Goal: Task Accomplishment & Management: Complete application form

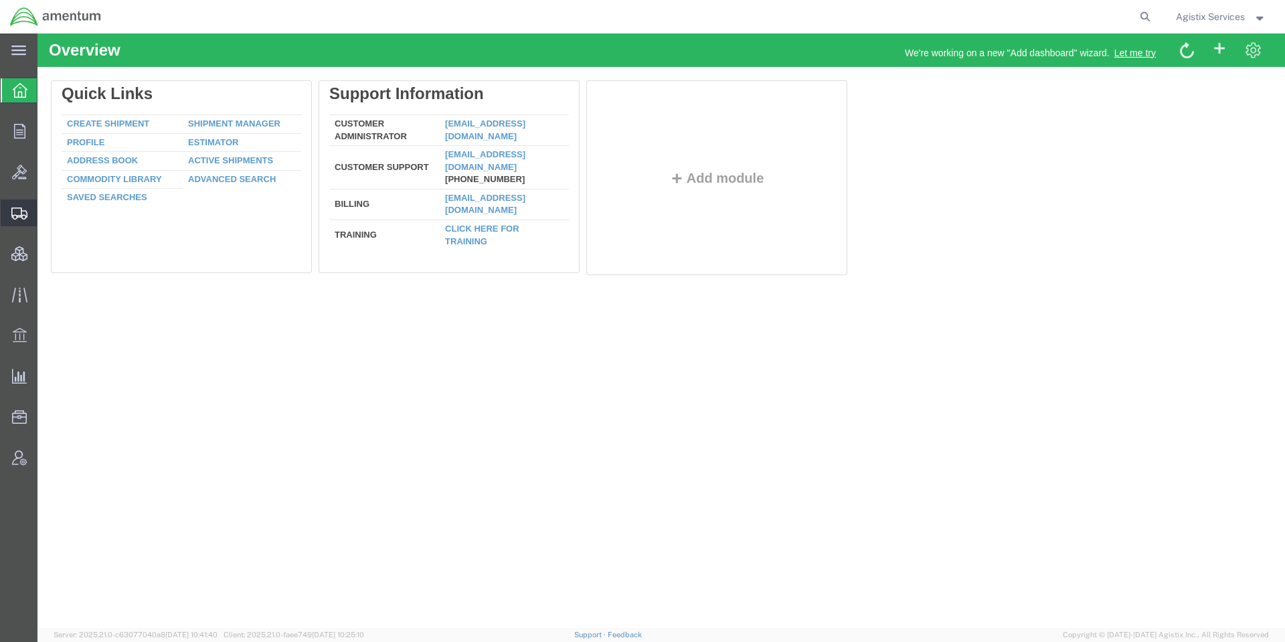
click at [13, 221] on div at bounding box center [19, 212] width 37 height 27
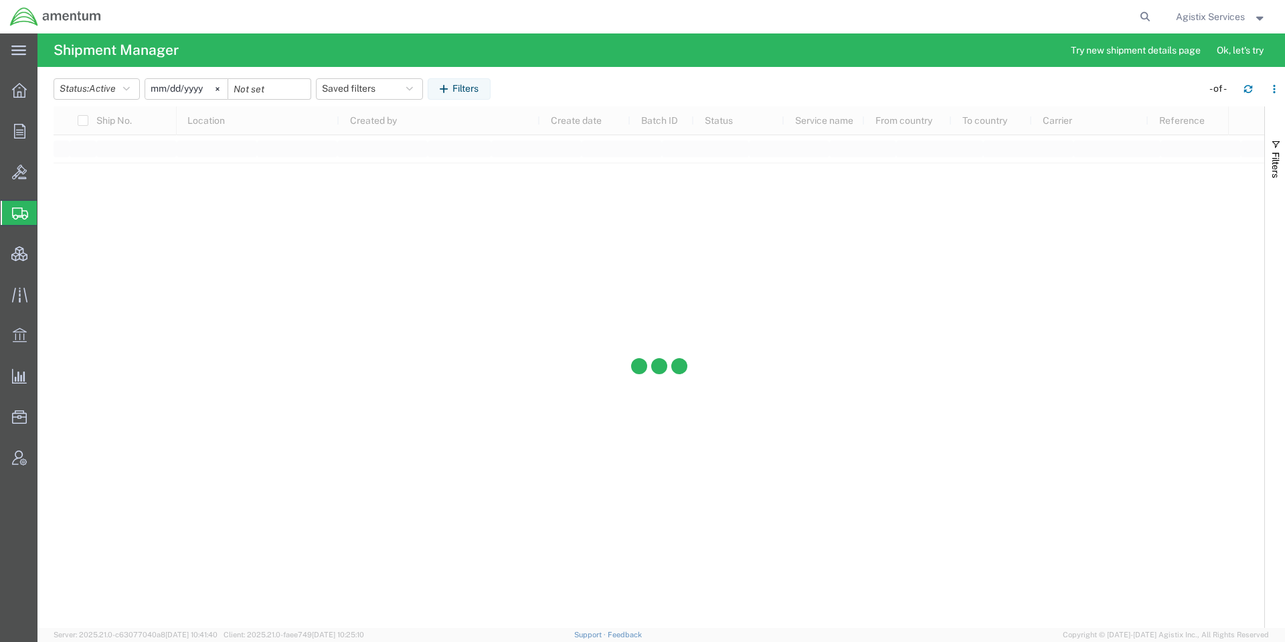
type input "2025-08-23"
click at [110, 83] on span "Active" at bounding box center [102, 88] width 27 height 11
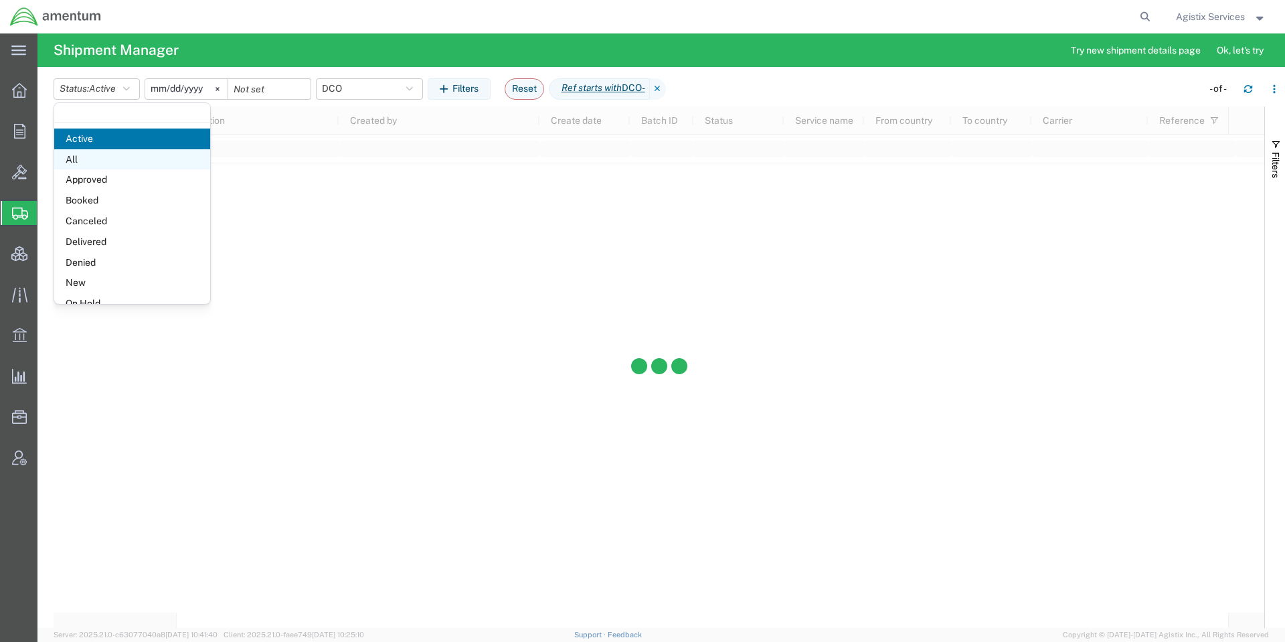
click at [104, 160] on span "All" at bounding box center [132, 159] width 156 height 21
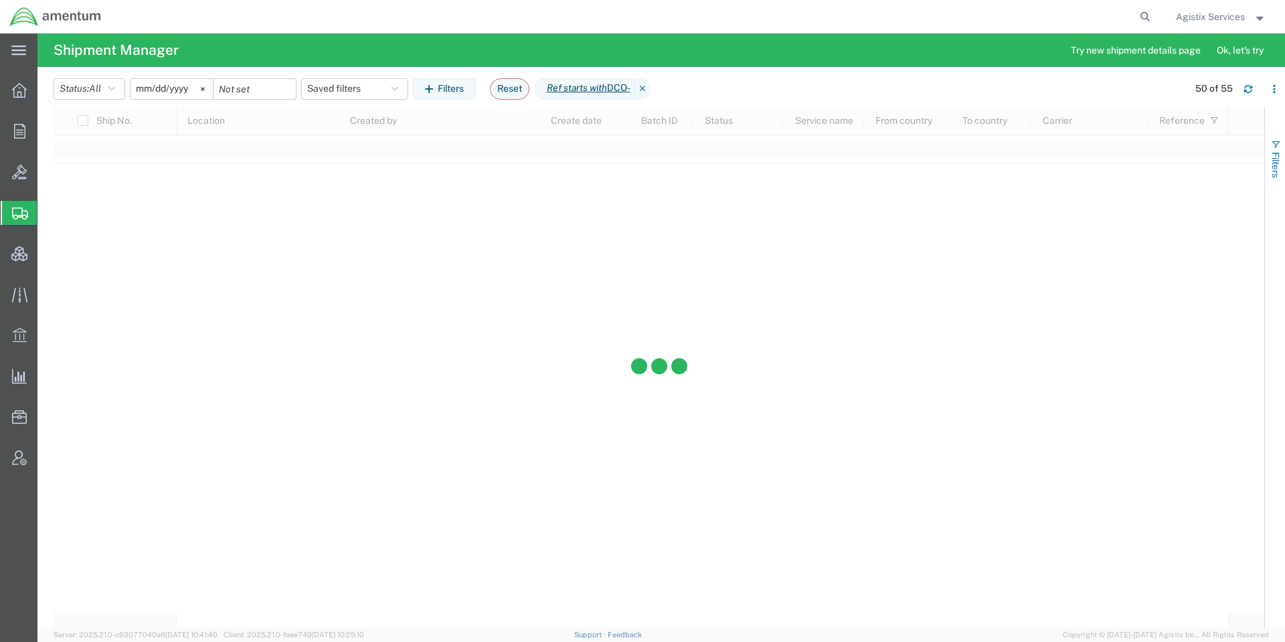
click at [1270, 166] on span "Filters" at bounding box center [1275, 165] width 11 height 26
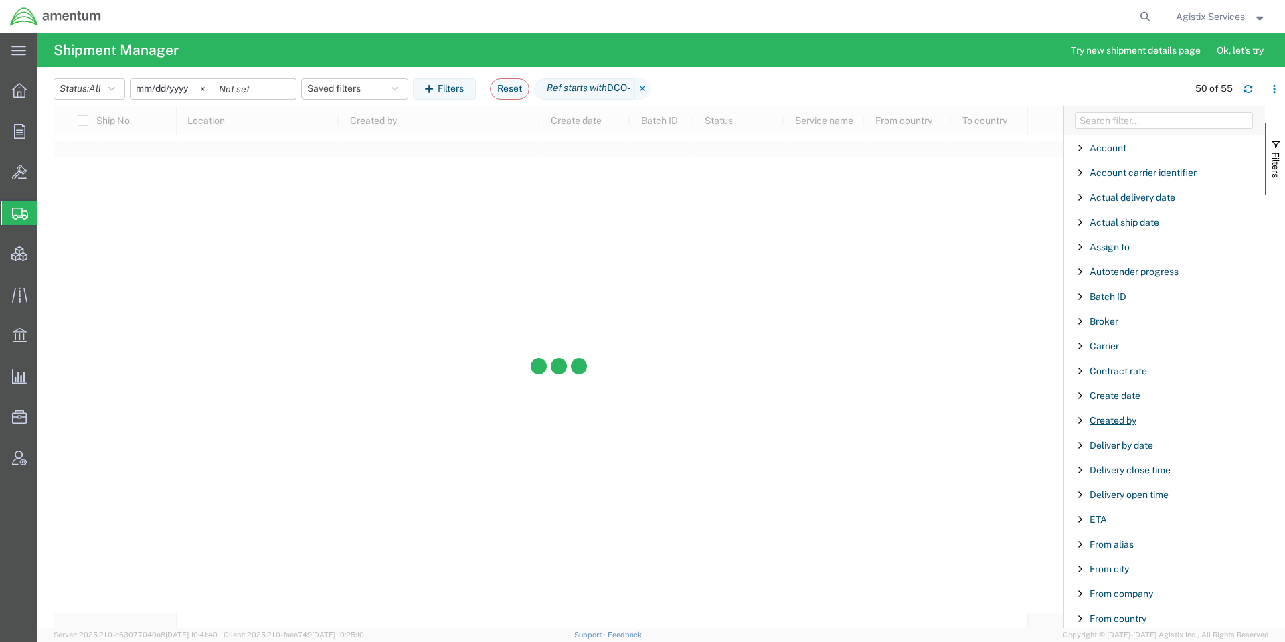
click at [1132, 418] on span "Created by" at bounding box center [1113, 420] width 47 height 11
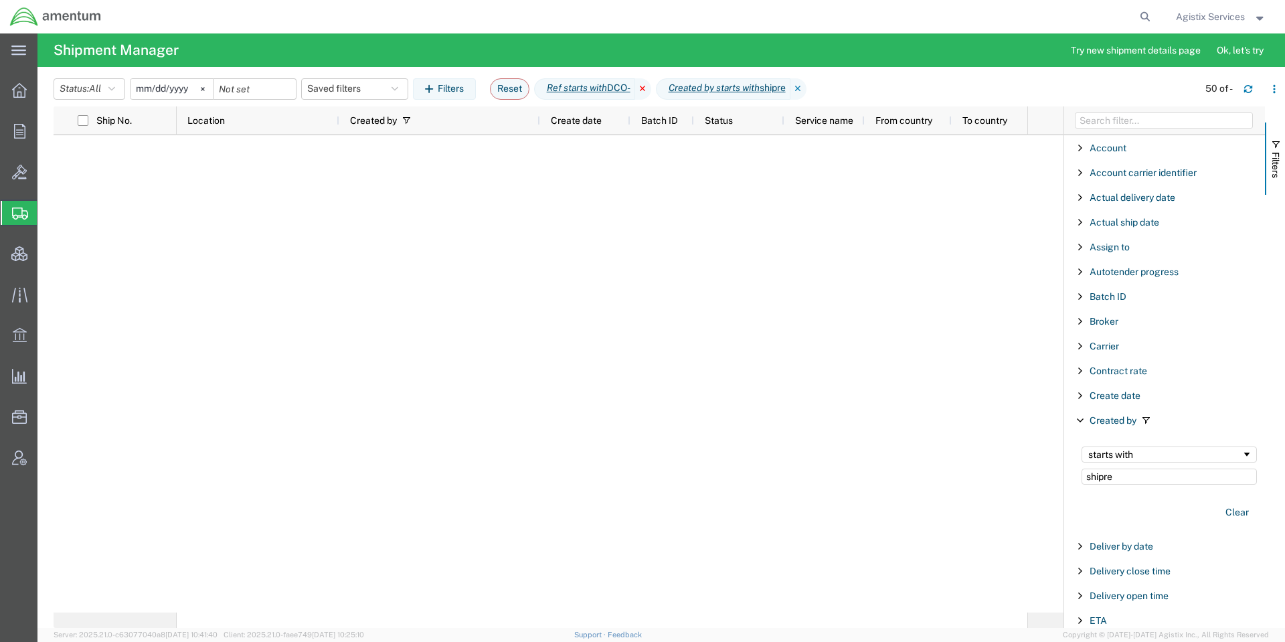
click at [651, 91] on icon at bounding box center [643, 88] width 16 height 21
click at [1154, 486] on div "starts with shipre" at bounding box center [1169, 465] width 191 height 54
click at [1147, 479] on input "shipre" at bounding box center [1169, 477] width 175 height 16
type input "s"
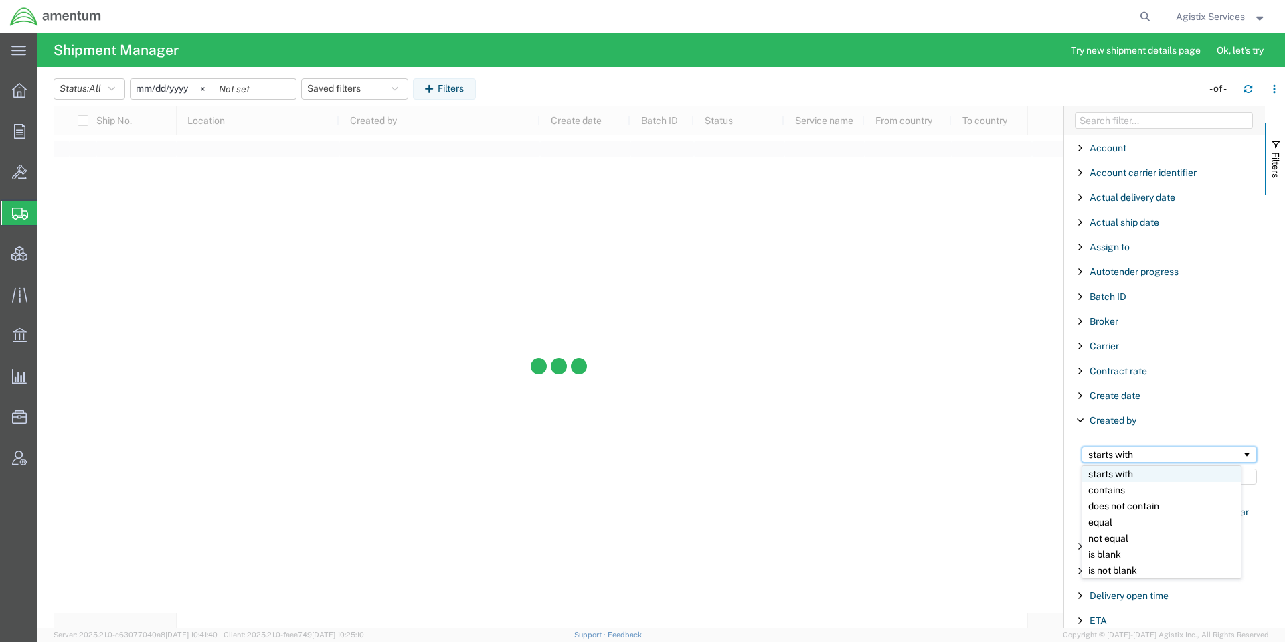
click at [1128, 446] on div "starts with" at bounding box center [1169, 454] width 175 height 16
click at [1157, 479] on input "Filter Value" at bounding box center [1169, 477] width 175 height 16
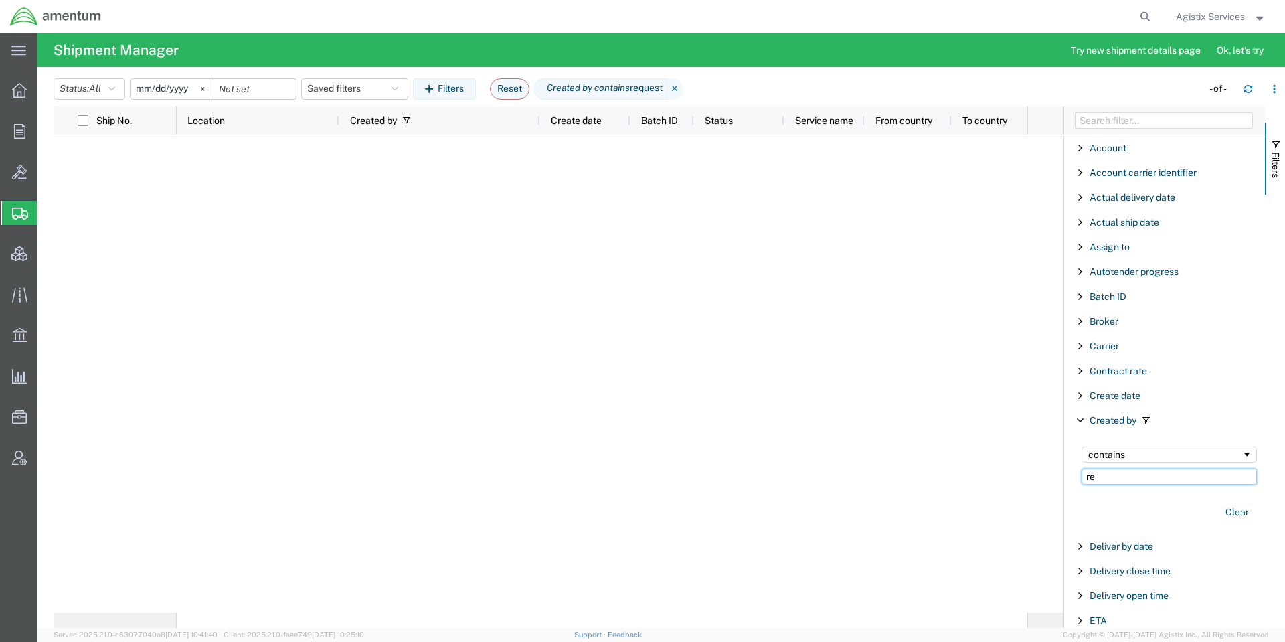
type input "r"
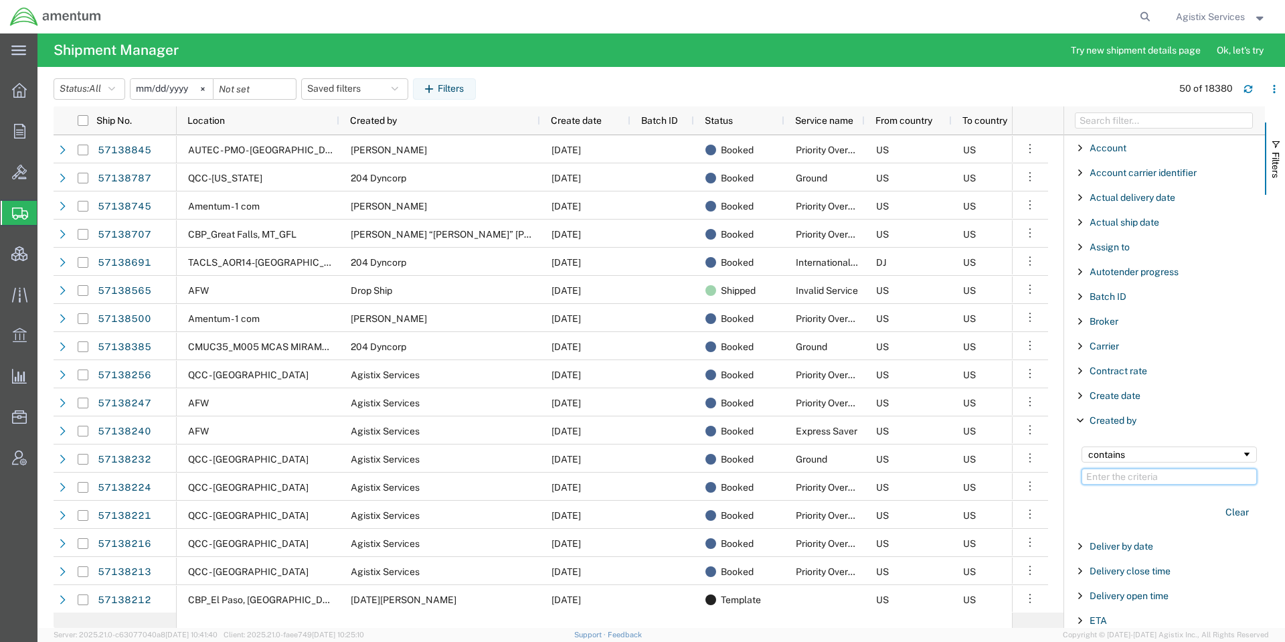
paste input "Agistix Booking"
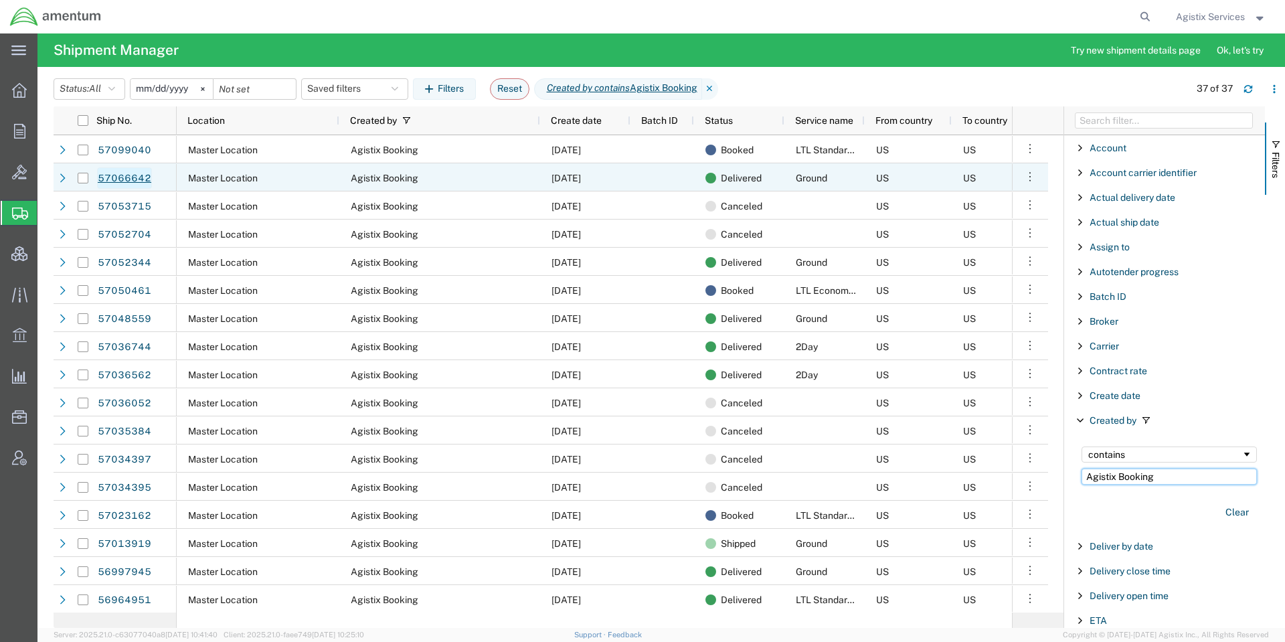
type input "Agistix Booking"
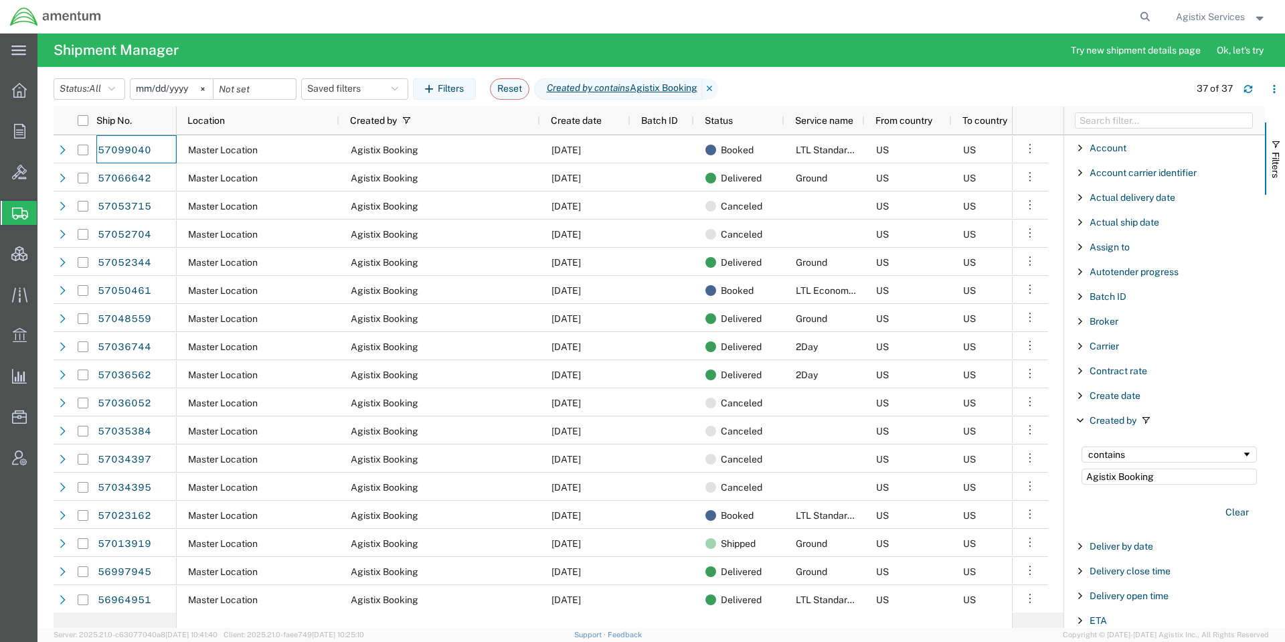
click at [185, 81] on input "2025-08-23" at bounding box center [172, 89] width 82 height 20
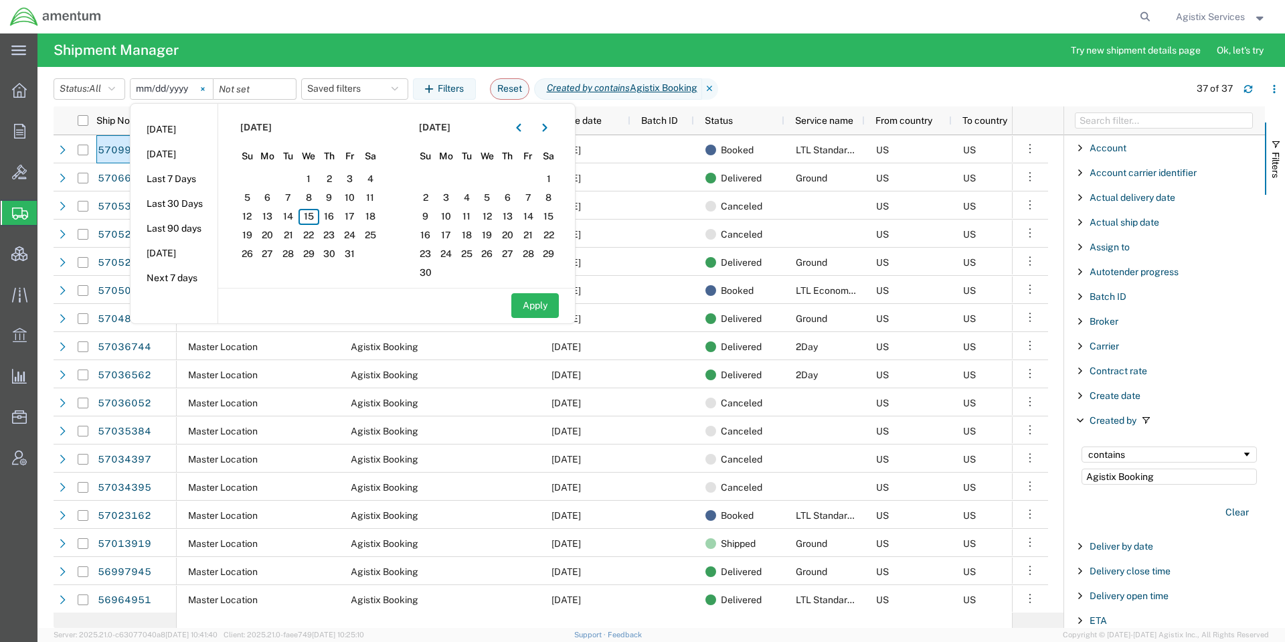
click at [204, 85] on svg-icon at bounding box center [203, 89] width 20 height 20
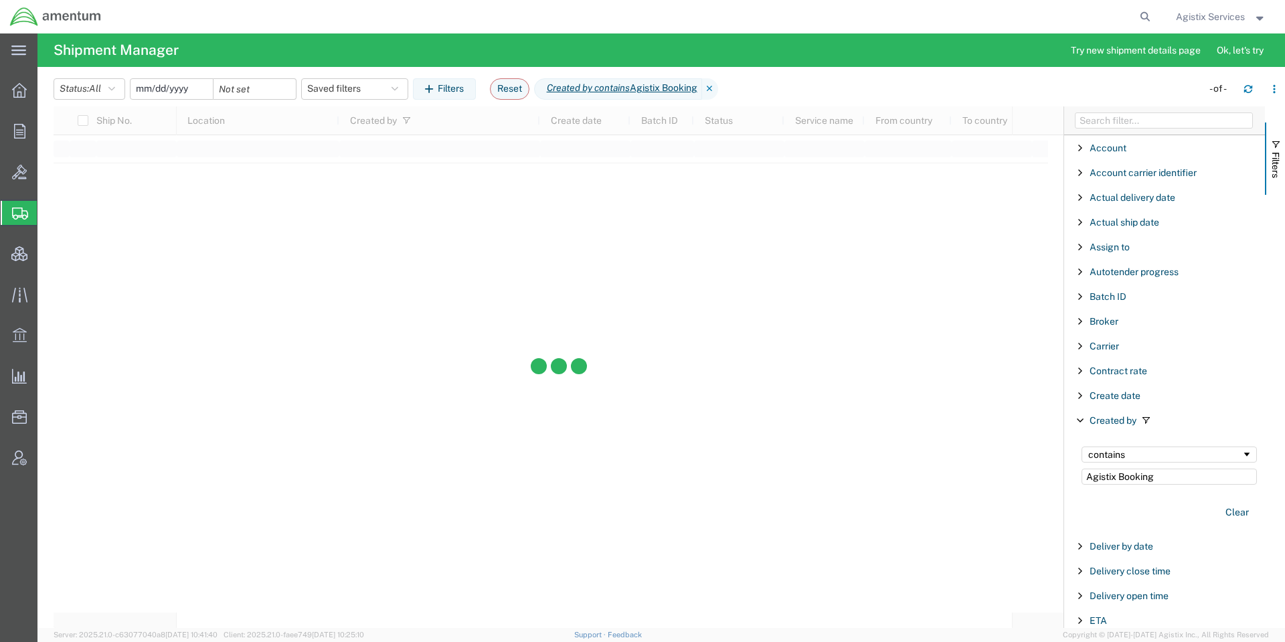
click at [192, 87] on input "date" at bounding box center [172, 89] width 82 height 20
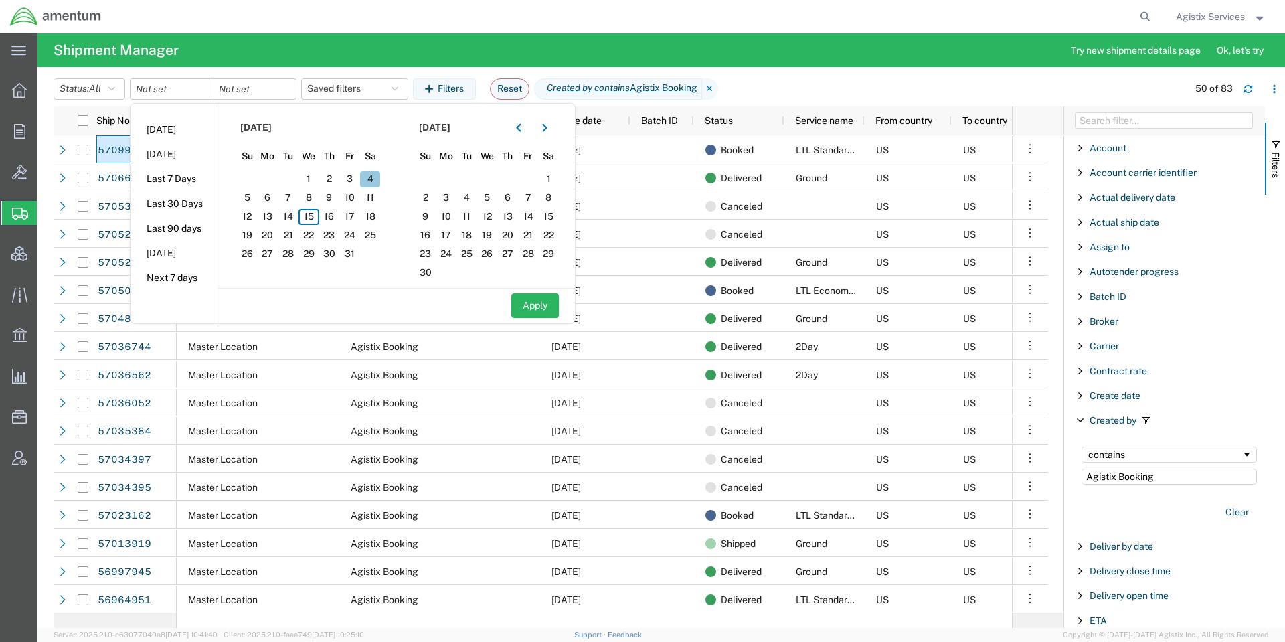
click at [370, 177] on span "4" at bounding box center [370, 179] width 21 height 16
click at [369, 237] on span "25" at bounding box center [370, 236] width 21 height 16
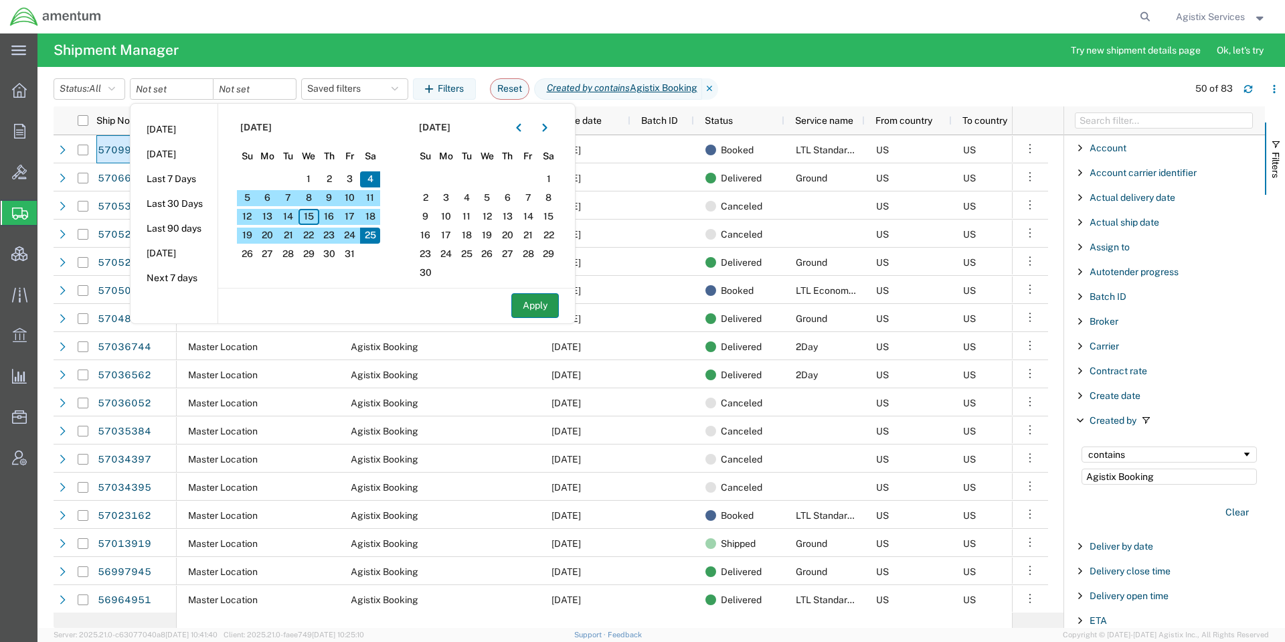
click at [537, 305] on button "Apply" at bounding box center [535, 305] width 48 height 25
type input "2025-10-04"
type input "2025-10-25"
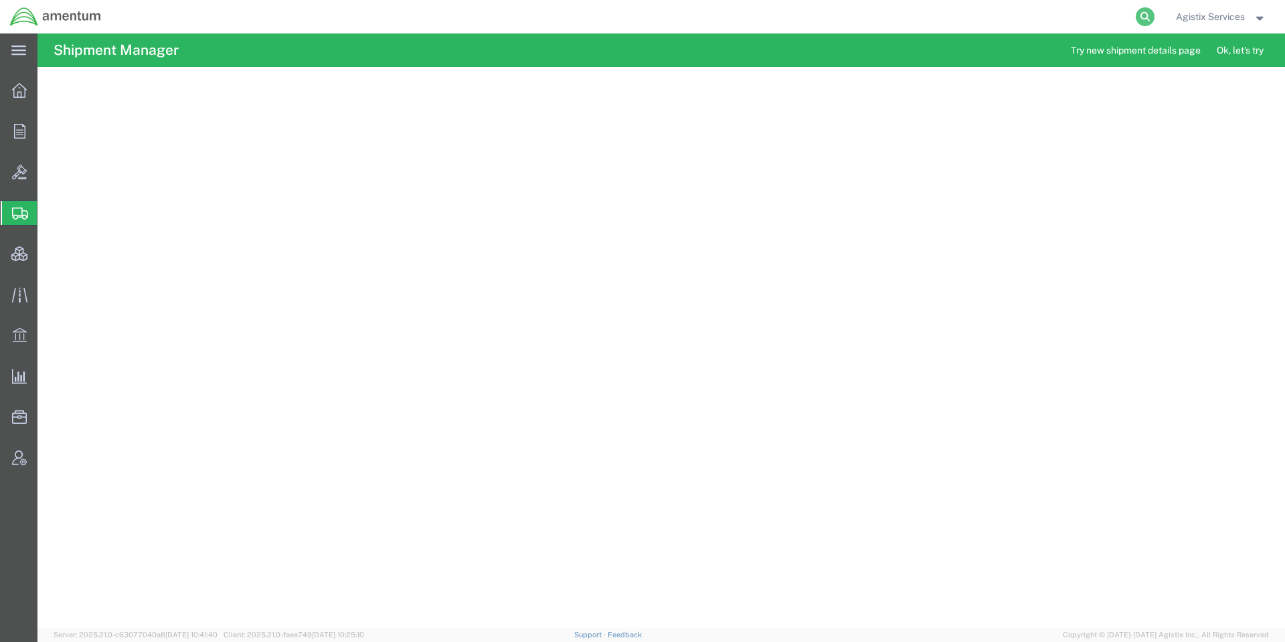
click at [1145, 19] on icon at bounding box center [1145, 16] width 19 height 19
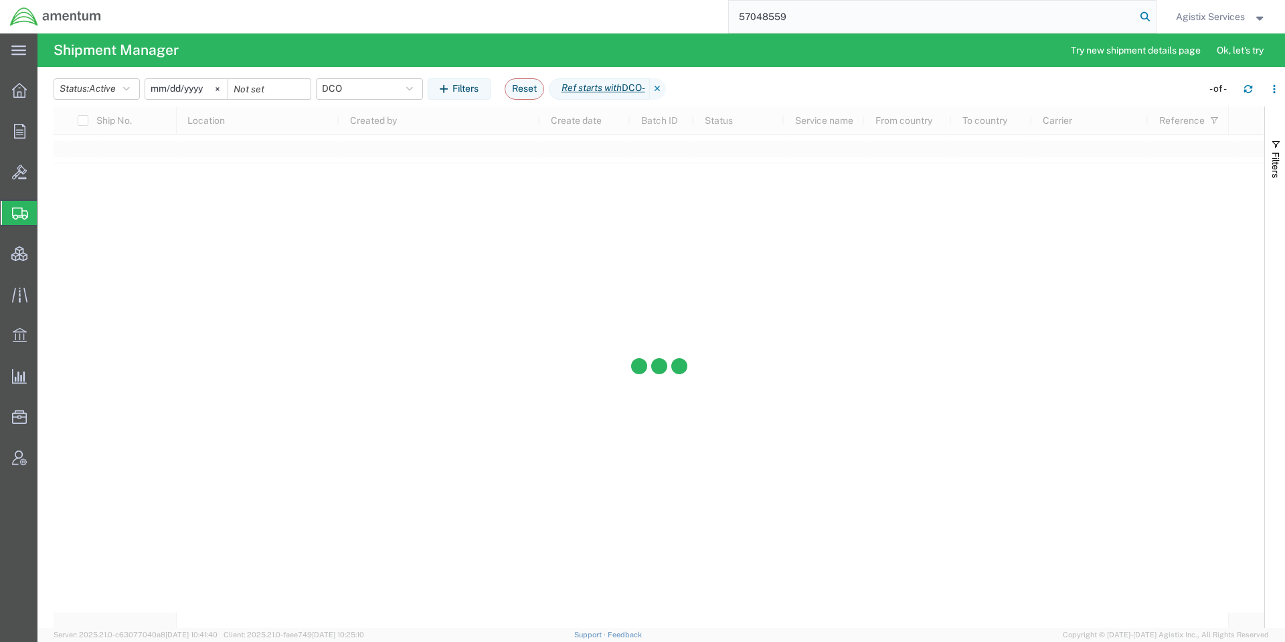
type input "57048559"
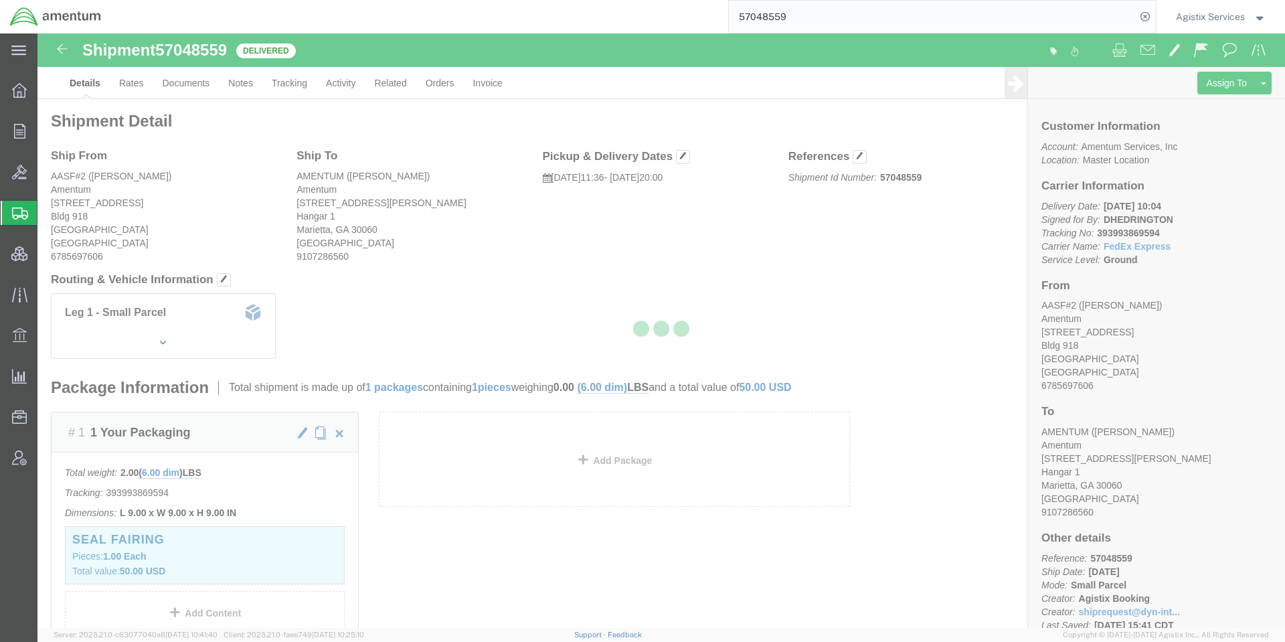
click at [359, 80] on div at bounding box center [661, 330] width 1248 height 594
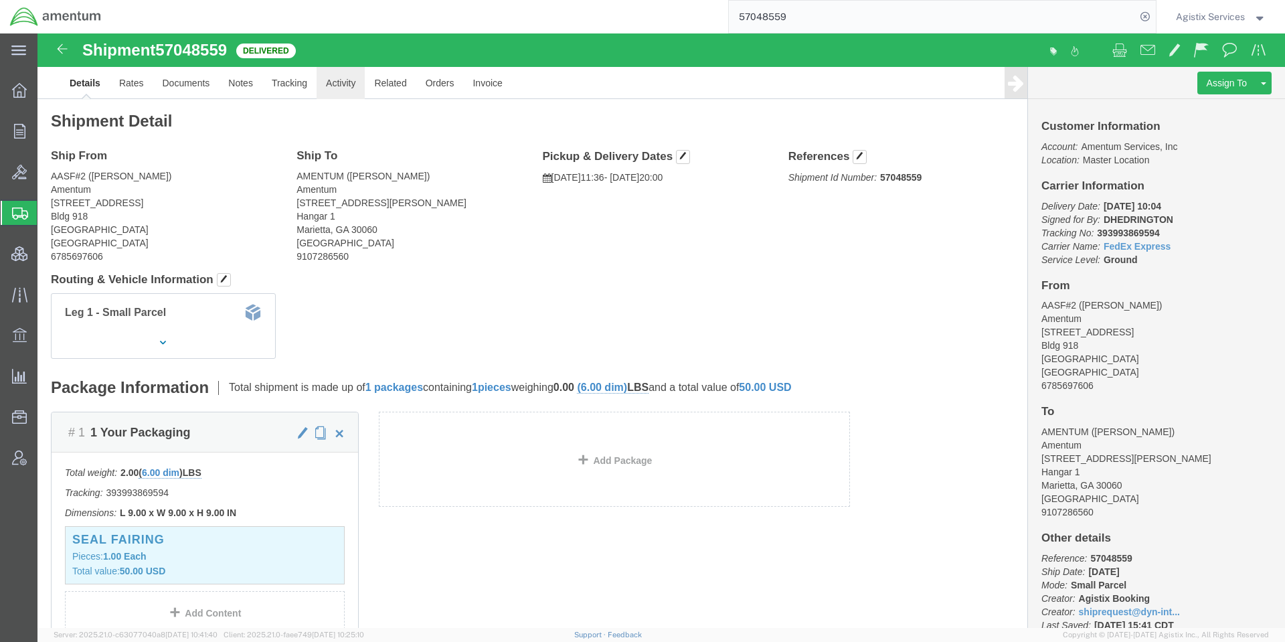
click link "Activity"
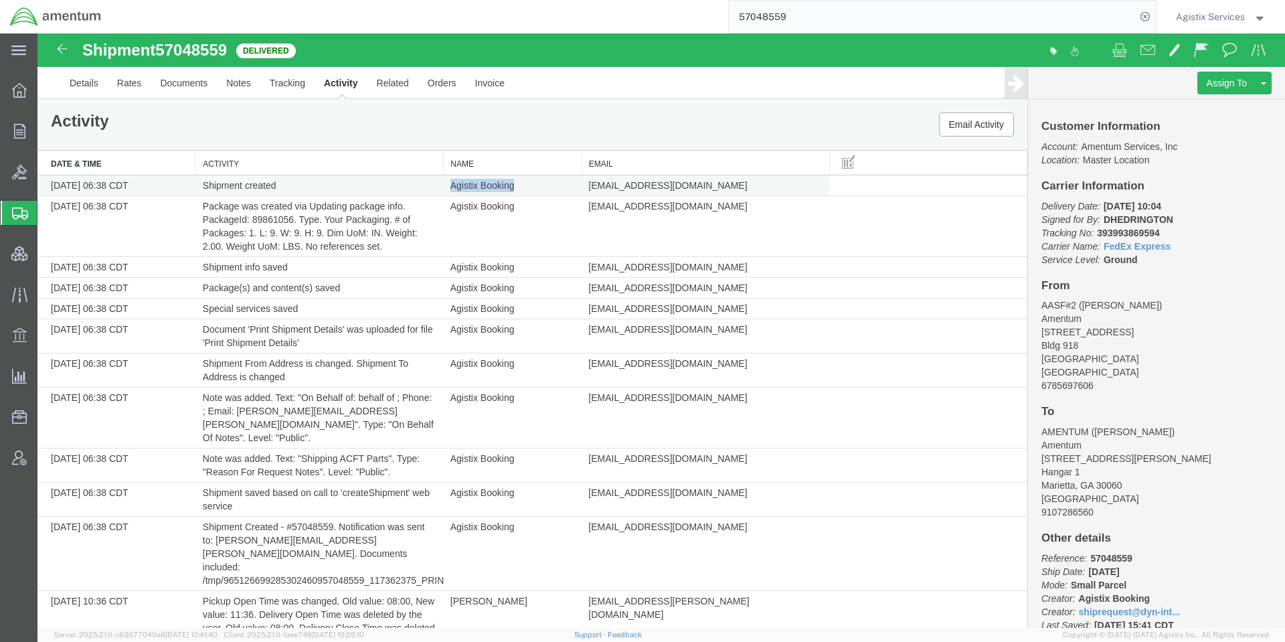
drag, startPoint x: 442, startPoint y: 186, endPoint x: 512, endPoint y: 187, distance: 70.3
click at [512, 187] on td "Agistix Booking" at bounding box center [513, 185] width 139 height 21
copy td "Agistix Booking"
click at [1153, 23] on form "57048559" at bounding box center [942, 16] width 428 height 33
click at [1142, 20] on icon at bounding box center [1145, 16] width 19 height 19
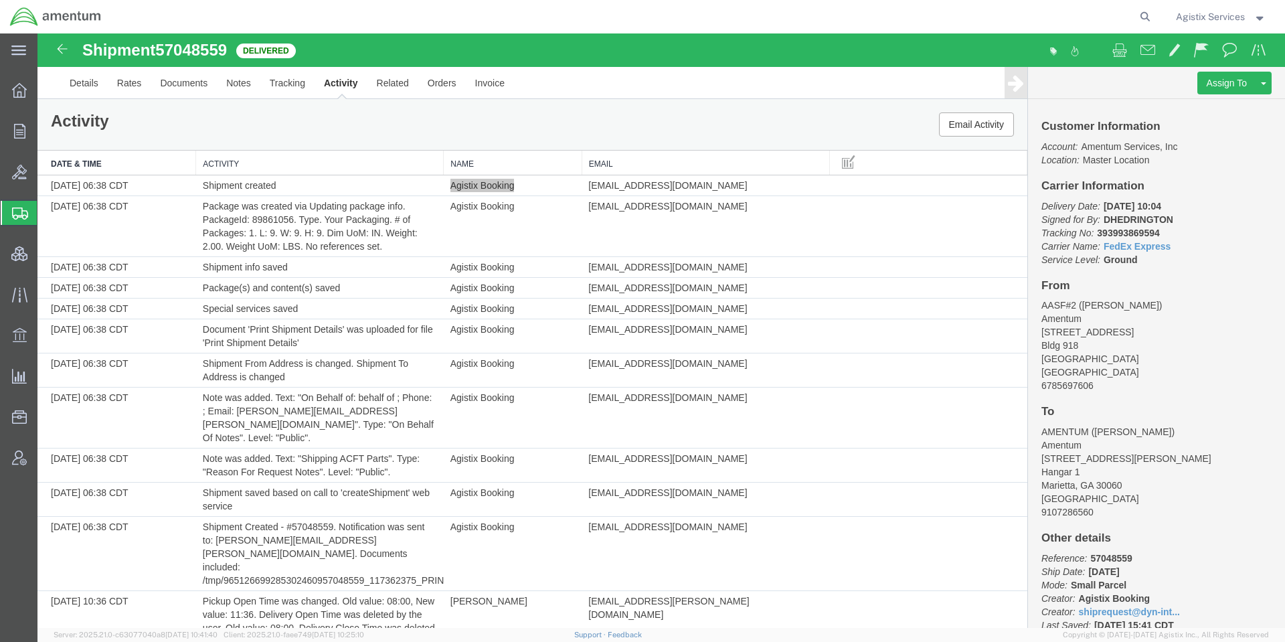
click at [1142, 20] on icon at bounding box center [1145, 16] width 19 height 19
paste input "57139205"
type input "57139205"
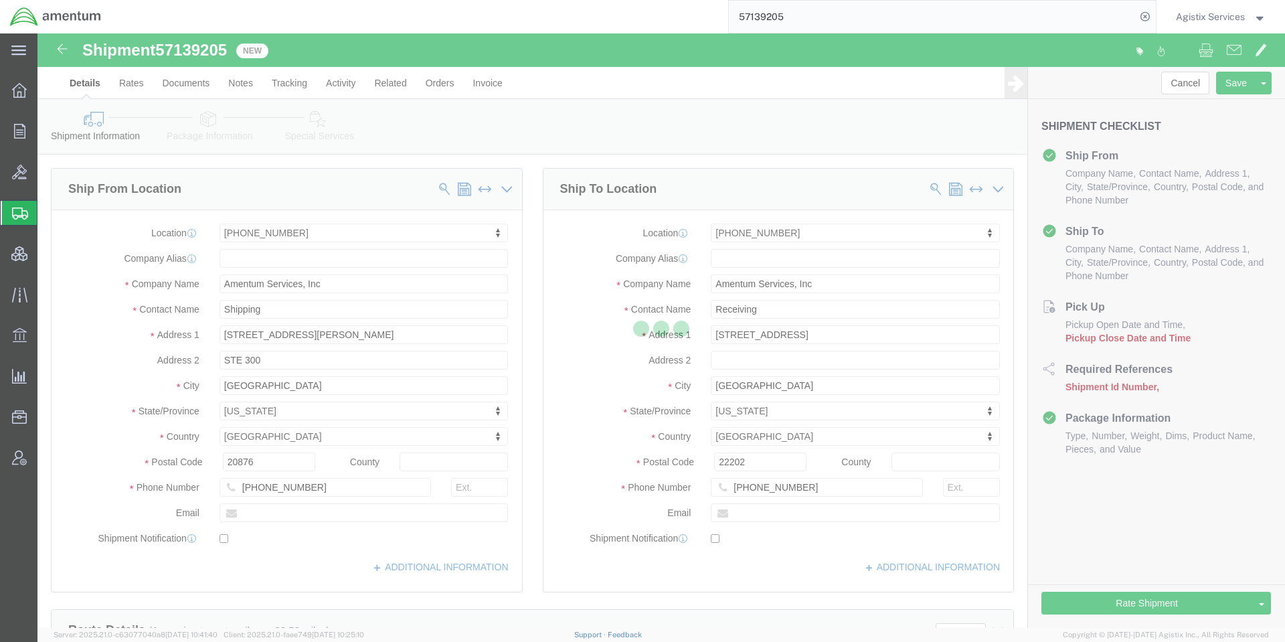
click at [363, 90] on div at bounding box center [661, 330] width 1248 height 594
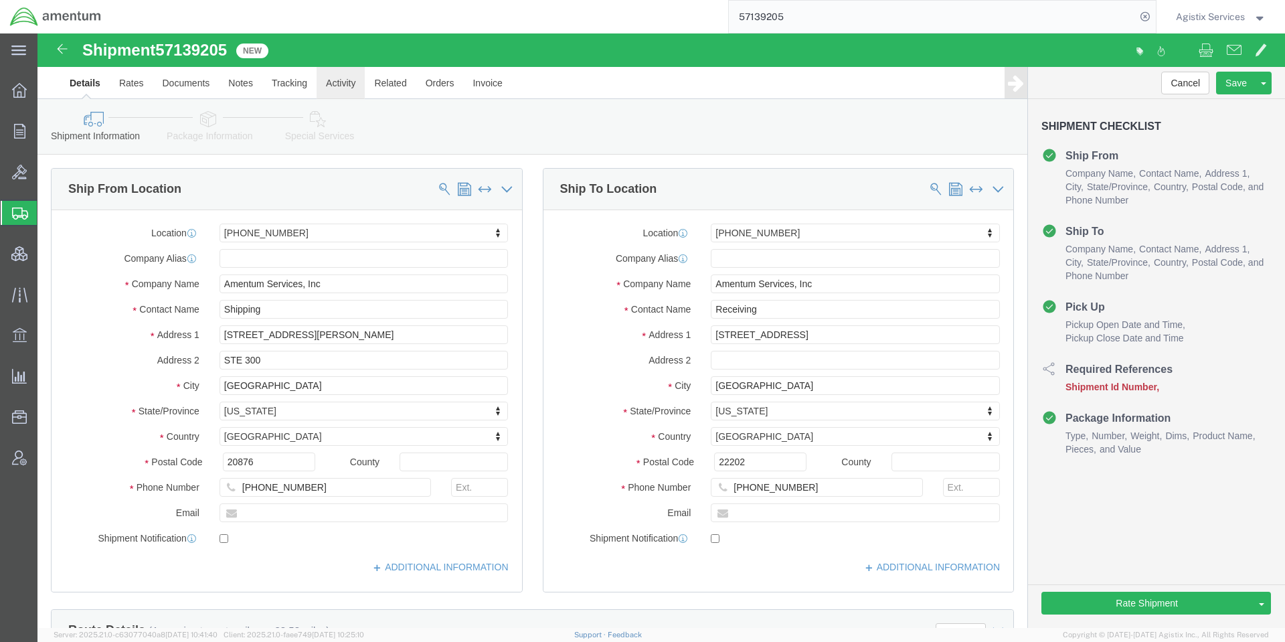
click link "Activity"
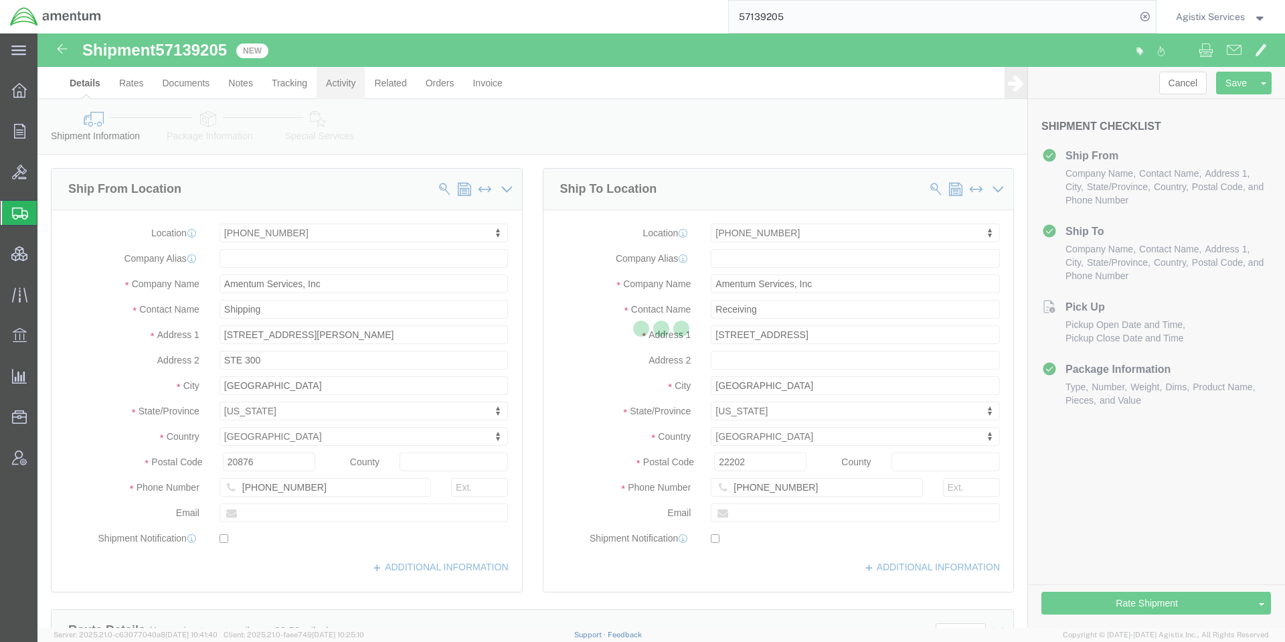
select select "52728"
select select "52735"
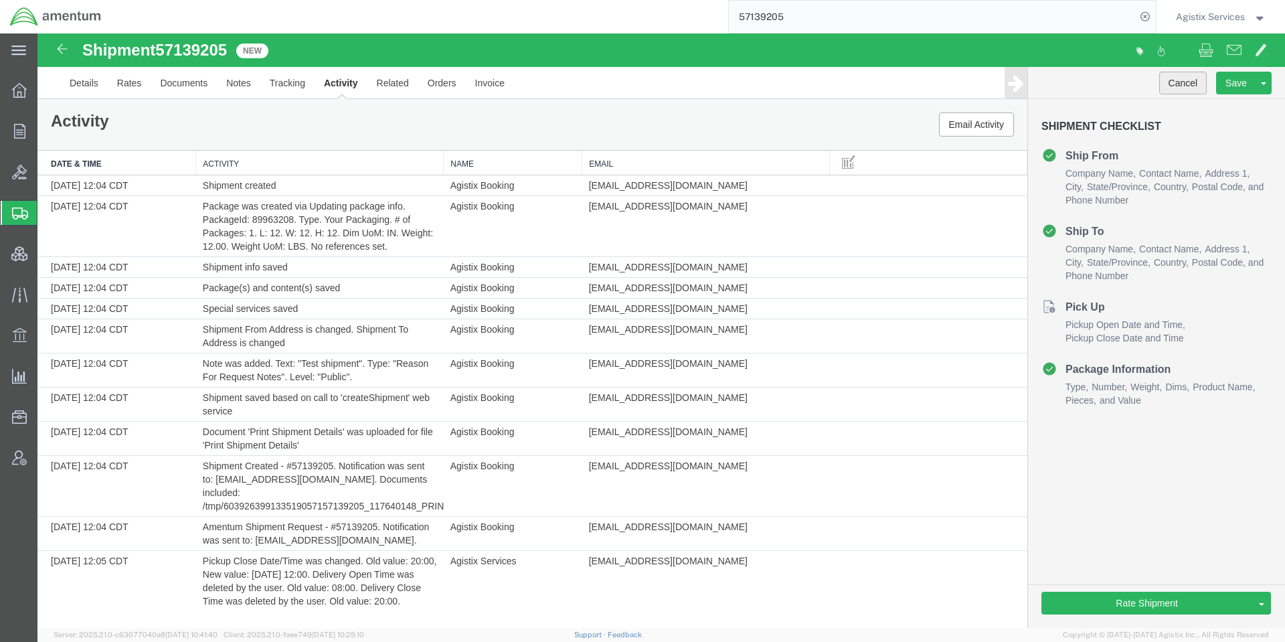
click at [1190, 84] on button "Cancel" at bounding box center [1183, 83] width 48 height 23
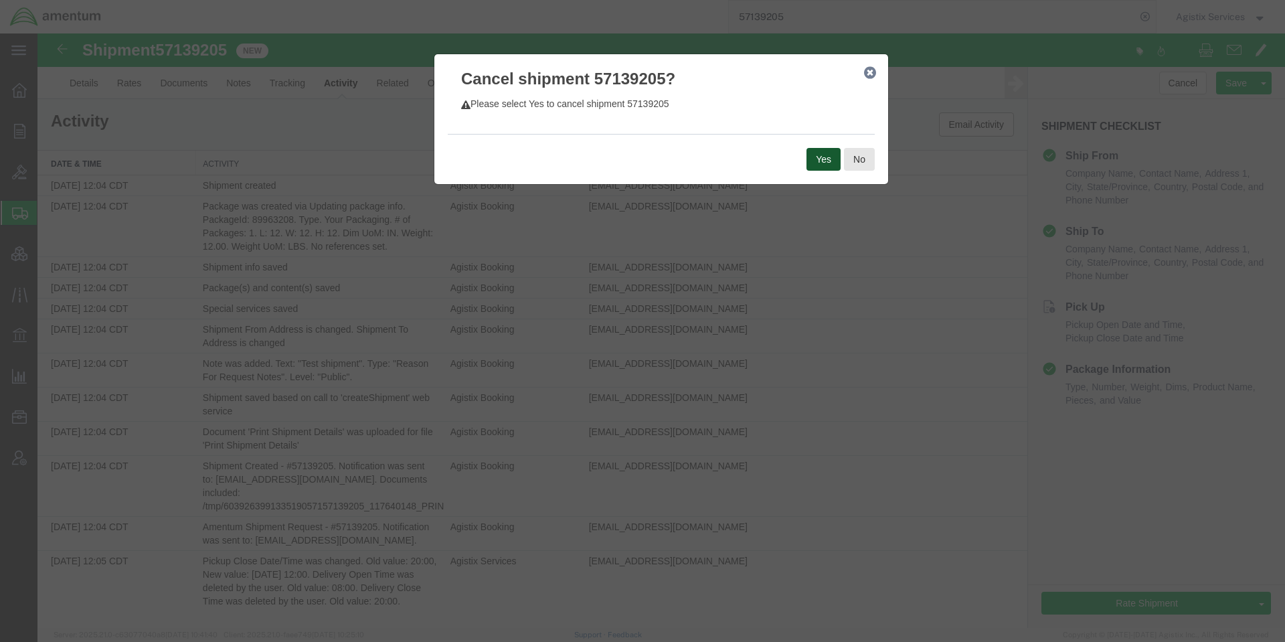
click at [817, 166] on button "Yes" at bounding box center [824, 159] width 34 height 23
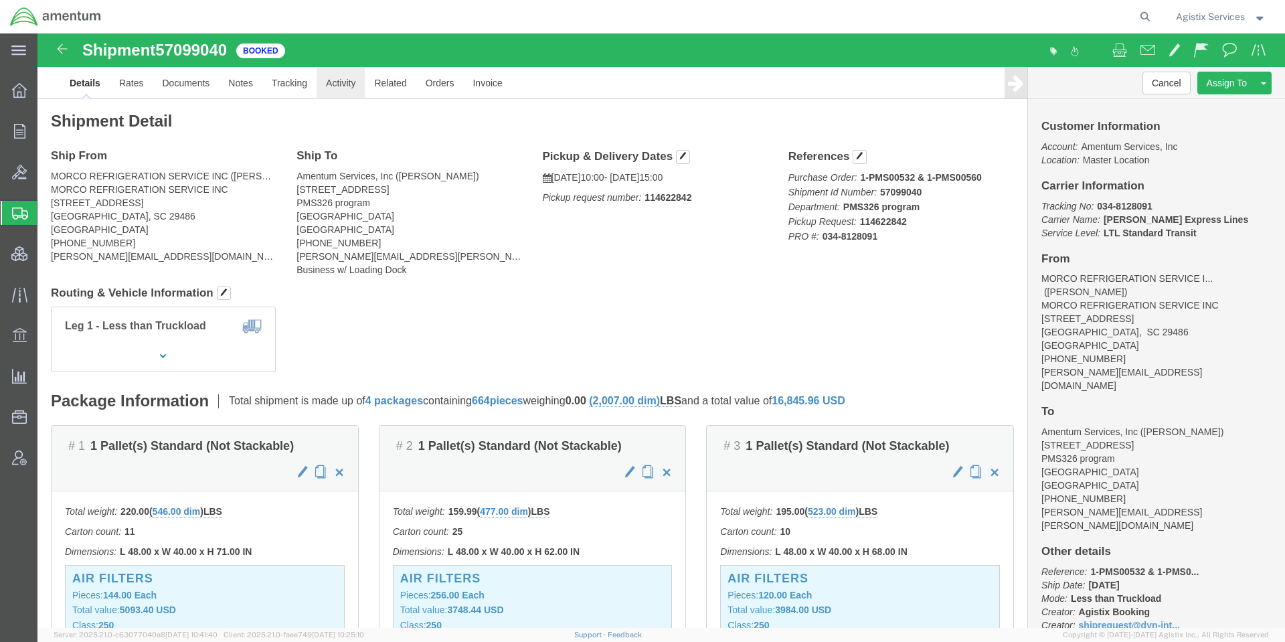
click link "Activity"
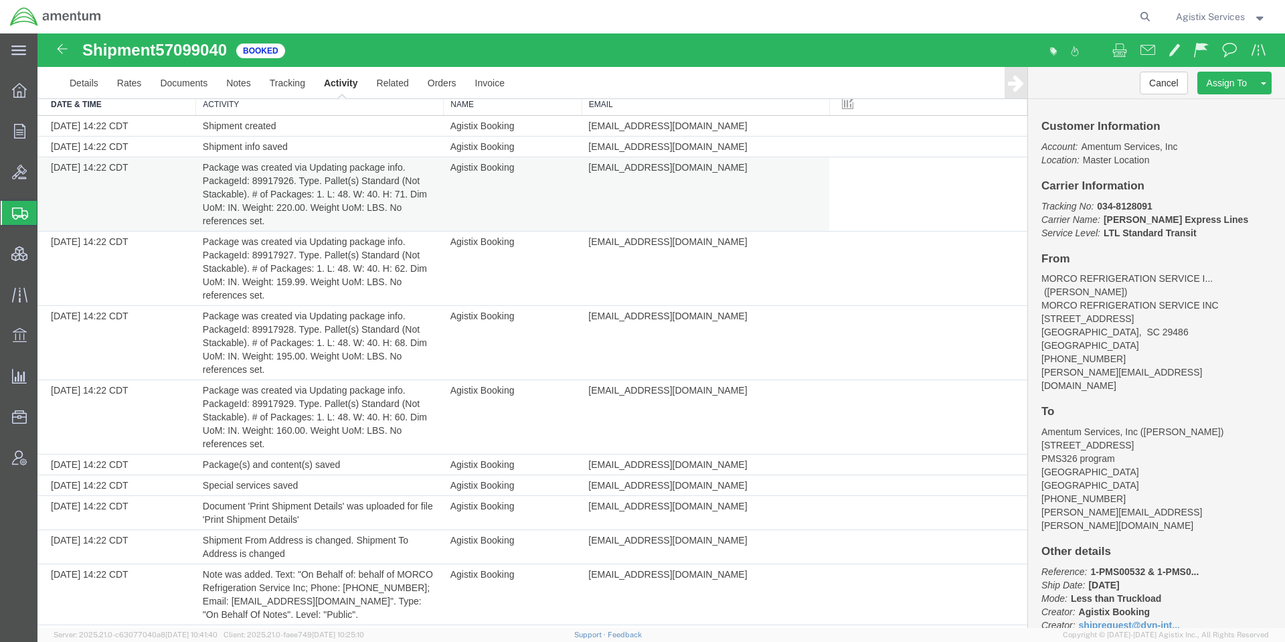
scroll to position [100, 0]
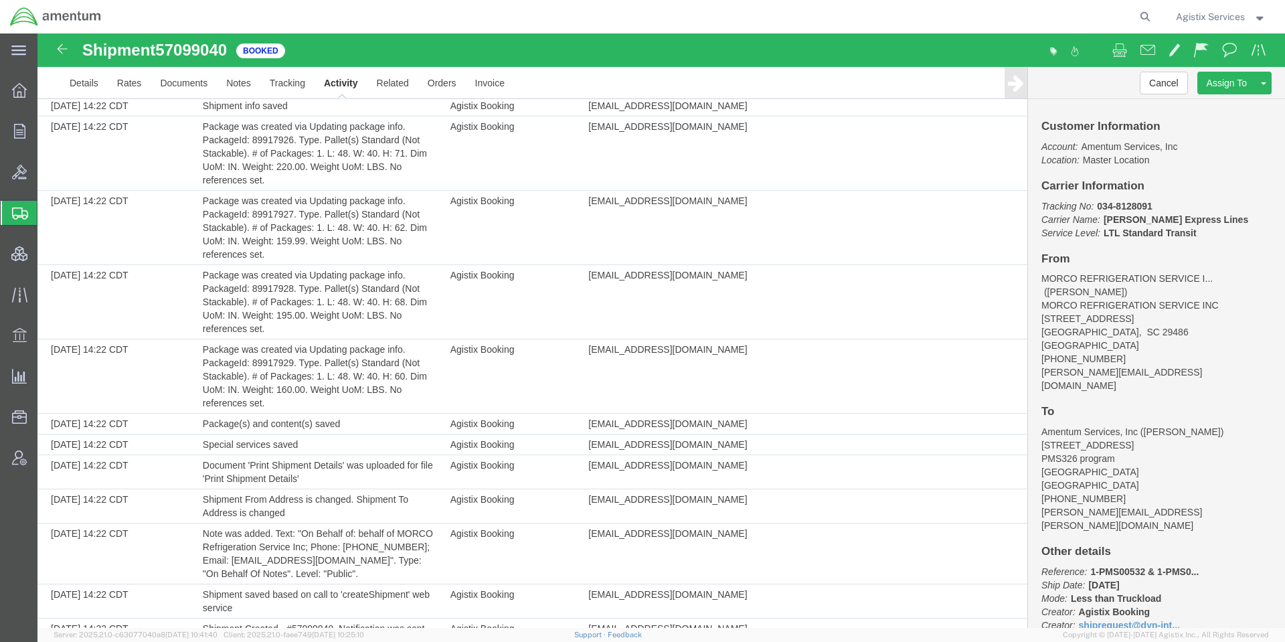
click at [1147, 272] on address "MORCO REFRIGERATION SERVICE I... (Jenise Scott) MORCO REFRIGERATION SERVICE INC…" at bounding box center [1156, 332] width 230 height 120
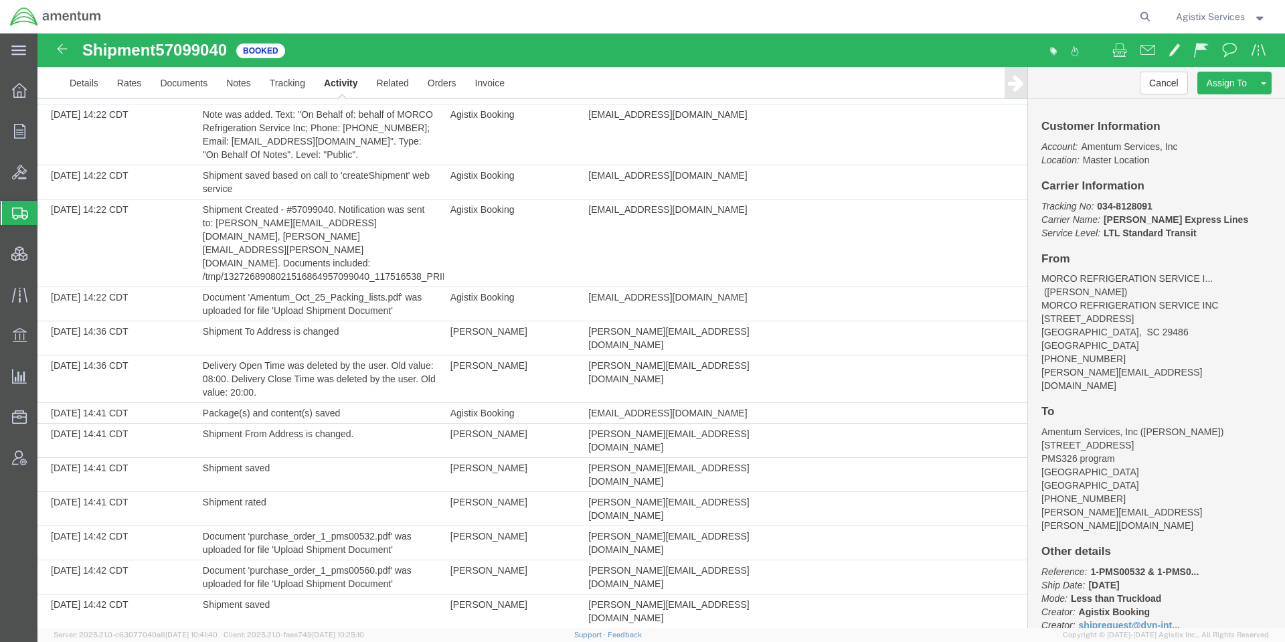
scroll to position [803, 0]
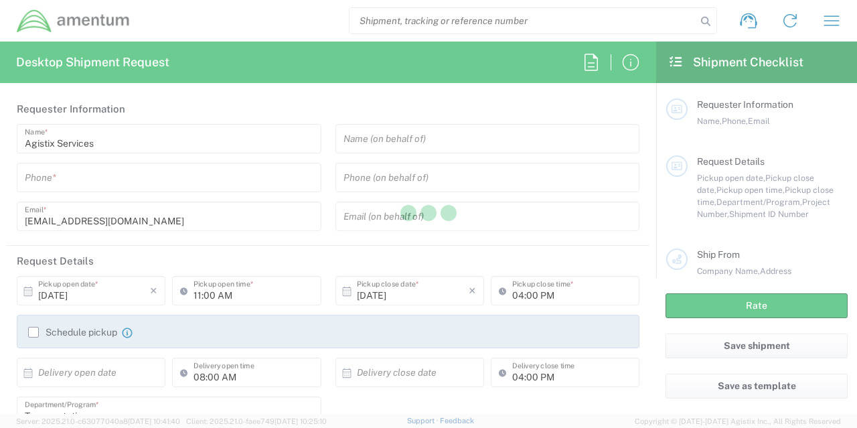
type input "[GEOGRAPHIC_DATA]"
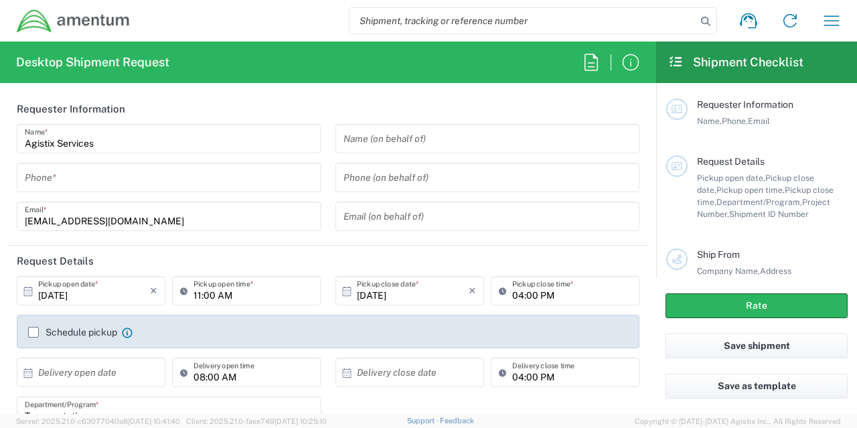
type input "[GEOGRAPHIC_DATA]"
type input "001"
click at [835, 18] on icon "button" at bounding box center [831, 20] width 21 height 21
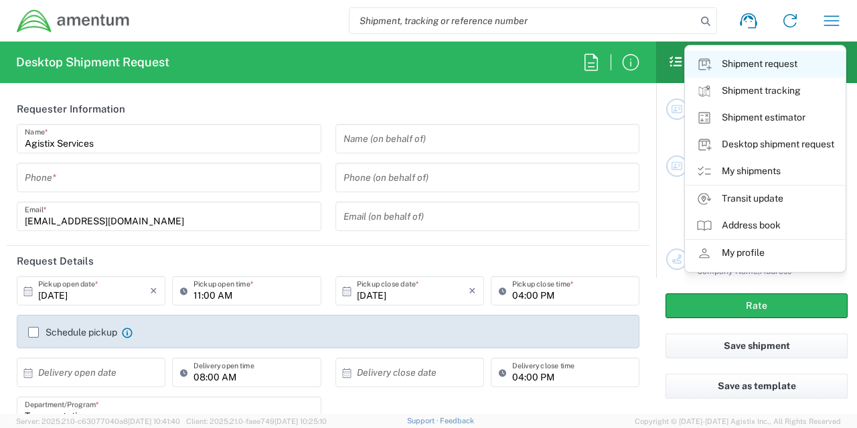
click at [790, 71] on link "Shipment request" at bounding box center [764, 64] width 159 height 27
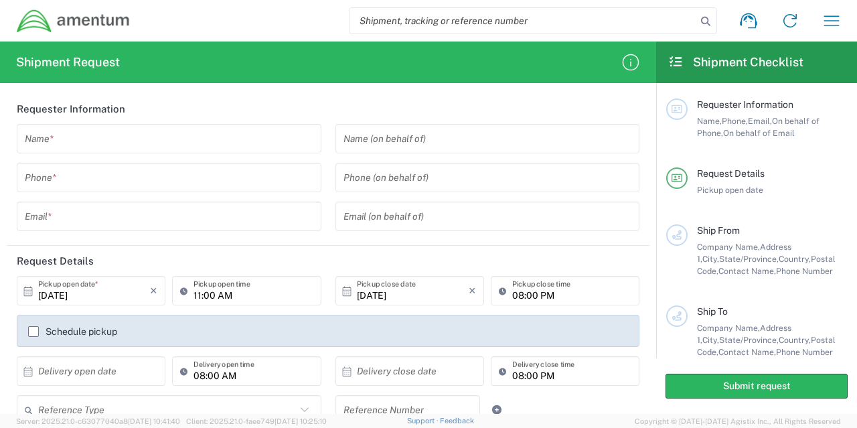
click at [227, 131] on input "text" at bounding box center [169, 138] width 288 height 23
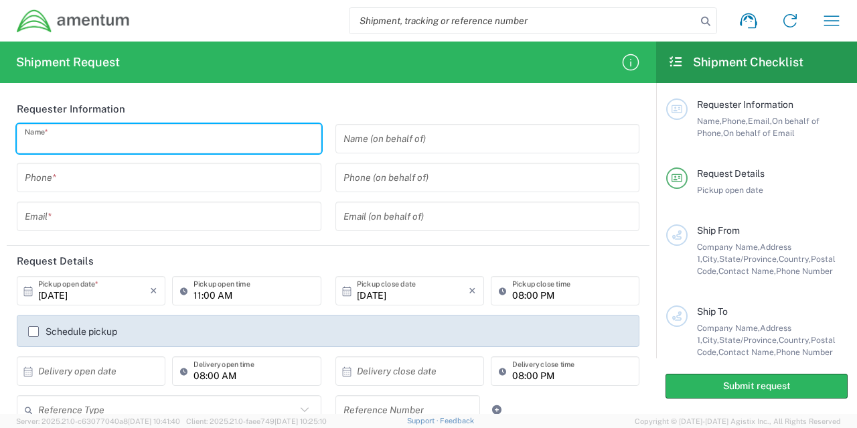
click at [224, 134] on input "text" at bounding box center [169, 138] width 288 height 23
type input "g"
type input "Agistix Services"
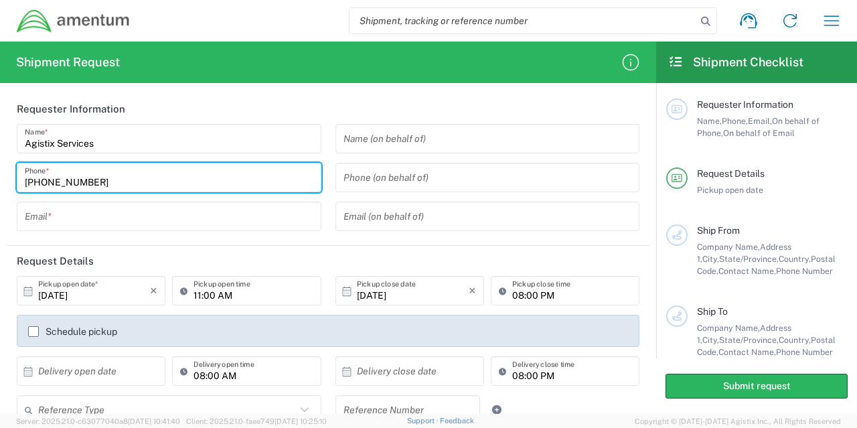
type input "[PHONE_NUMBER]"
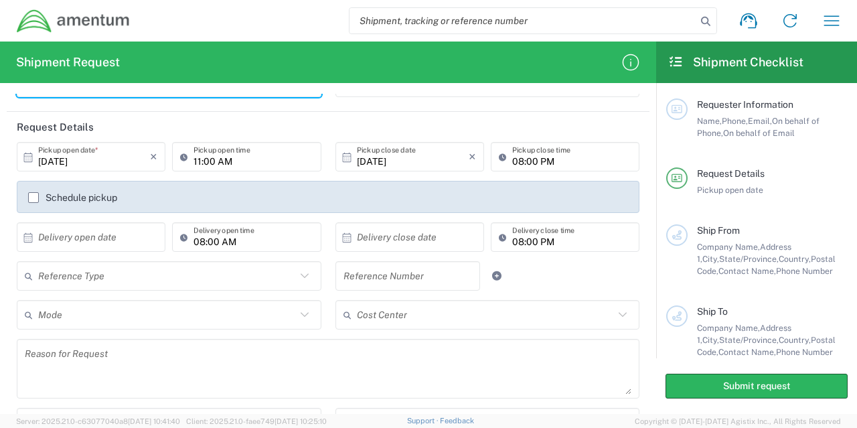
scroll to position [201, 0]
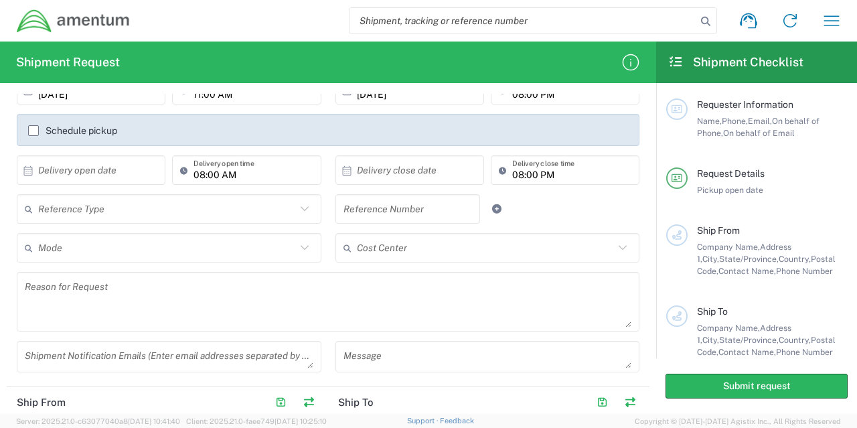
type input "[EMAIL_ADDRESS][DOMAIN_NAME]"
click at [247, 207] on input "text" at bounding box center [167, 208] width 258 height 23
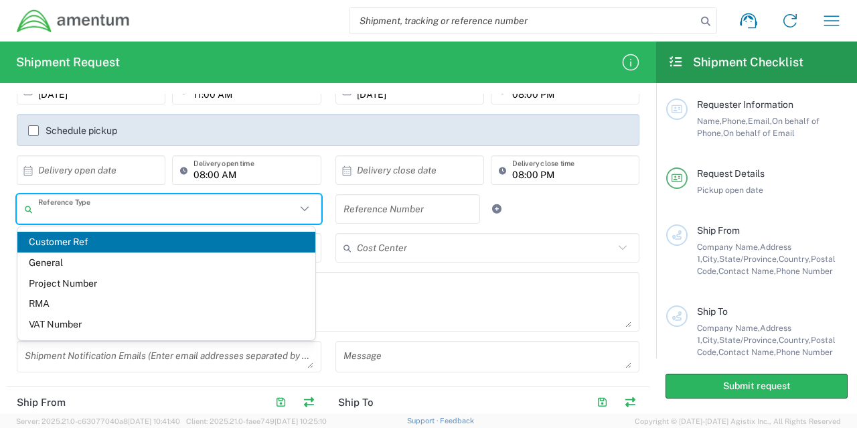
click at [246, 243] on span "Customer Ref" at bounding box center [166, 242] width 298 height 21
type input "Customer Ref"
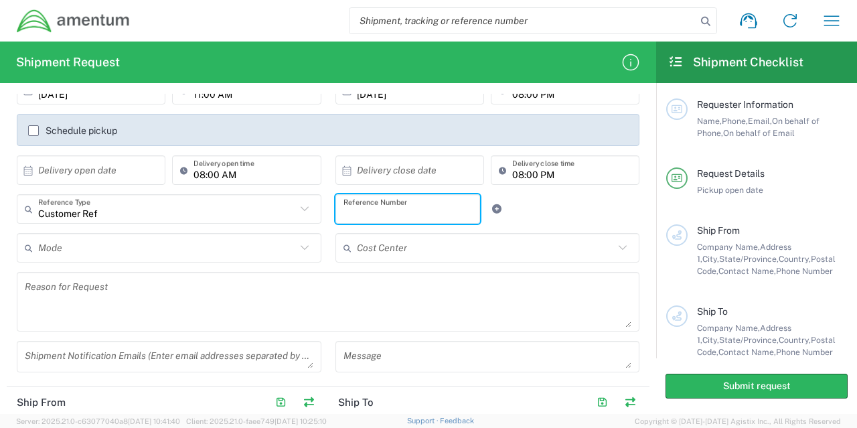
click at [409, 201] on input "text" at bounding box center [407, 208] width 129 height 23
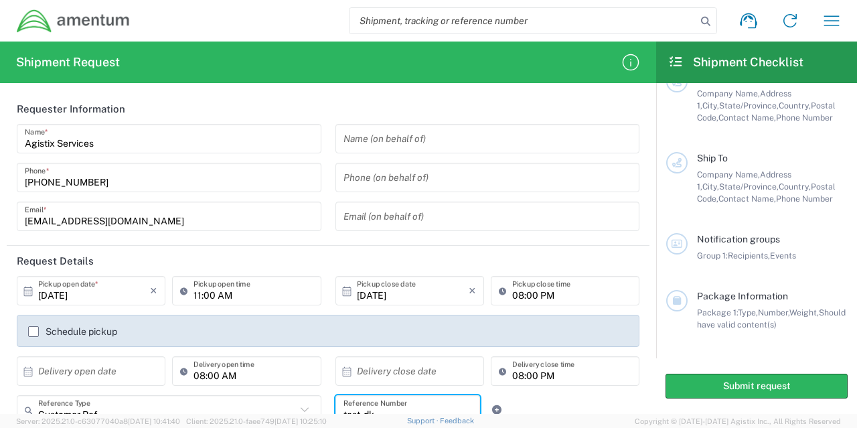
scroll to position [134, 0]
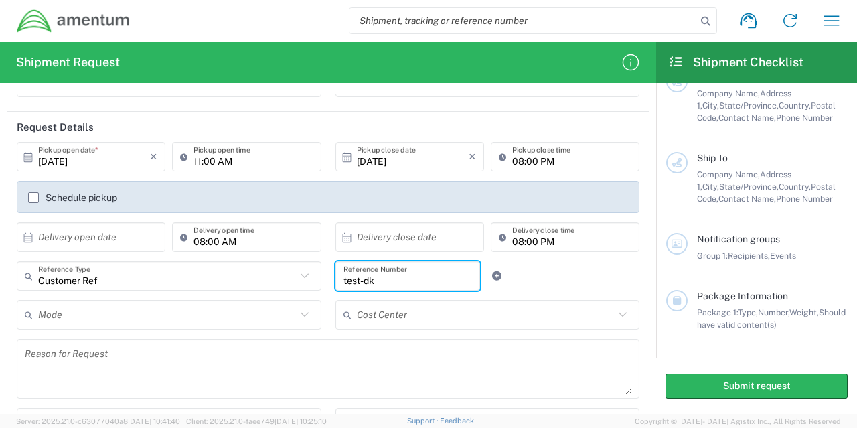
type input "test-dk"
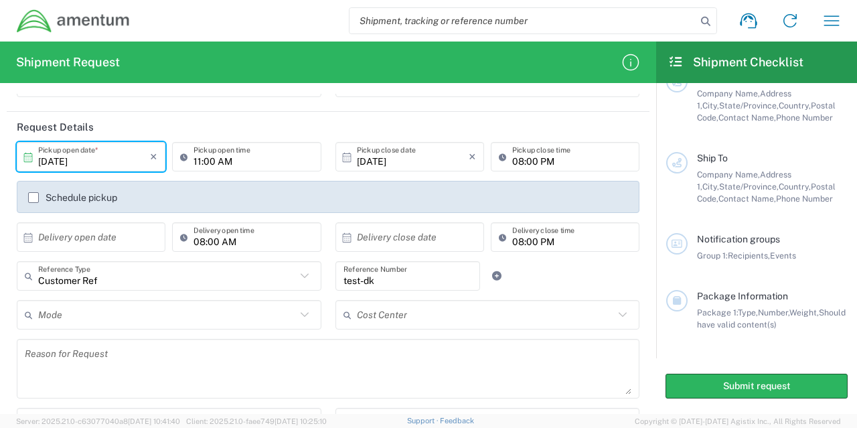
click at [127, 165] on input "[DATE]" at bounding box center [94, 156] width 112 height 23
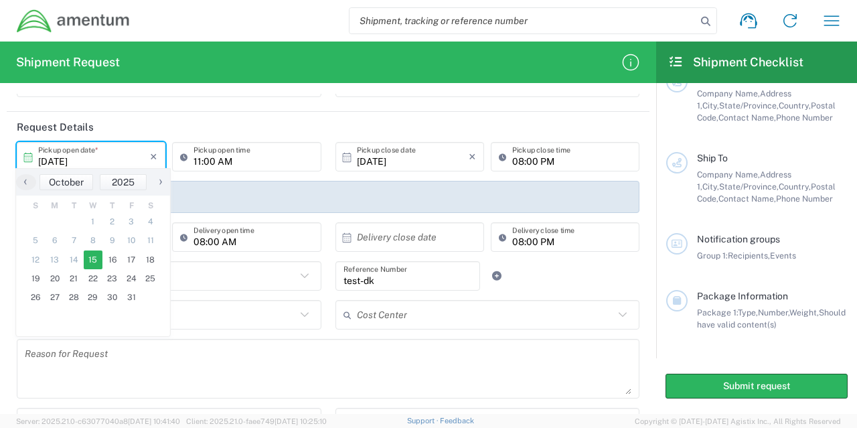
type input "[DATE]"
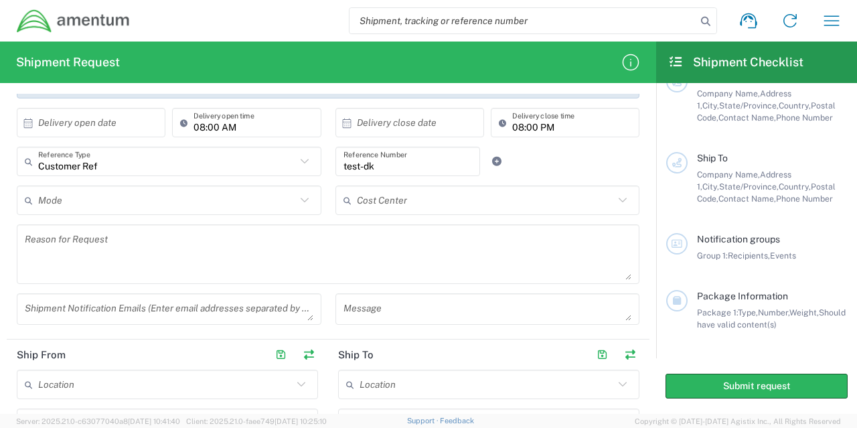
scroll to position [268, 0]
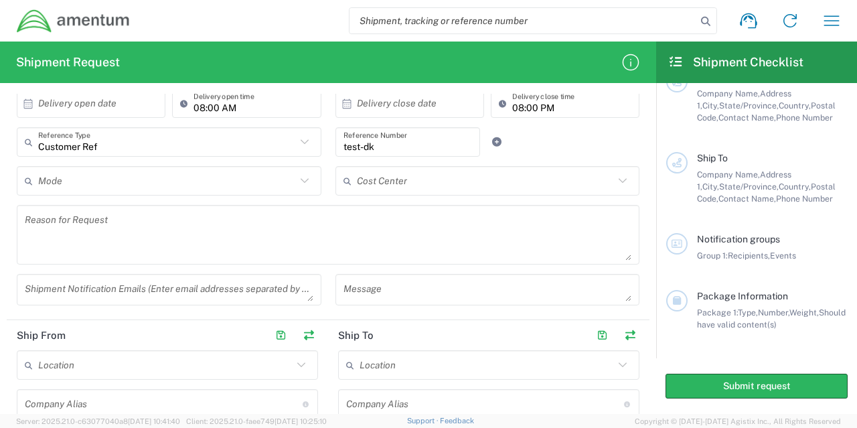
click at [203, 188] on input "text" at bounding box center [167, 180] width 258 height 23
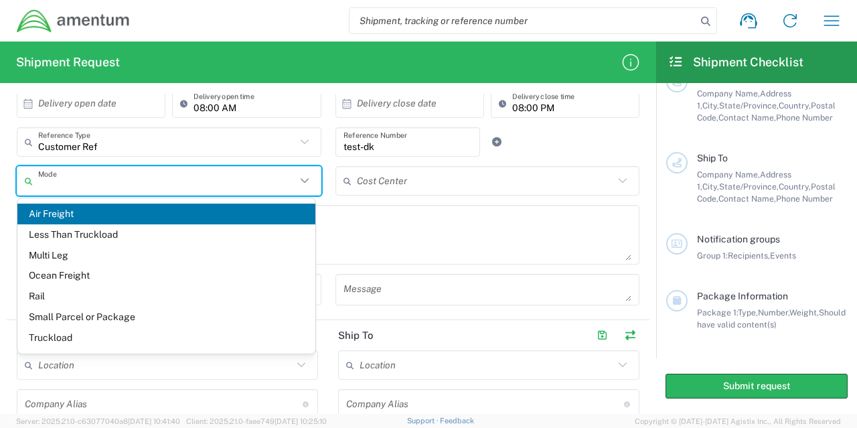
click at [588, 128] on div "Customer Ref Reference Type Customer Ref General Project Number RMA VAT Number …" at bounding box center [328, 146] width 637 height 39
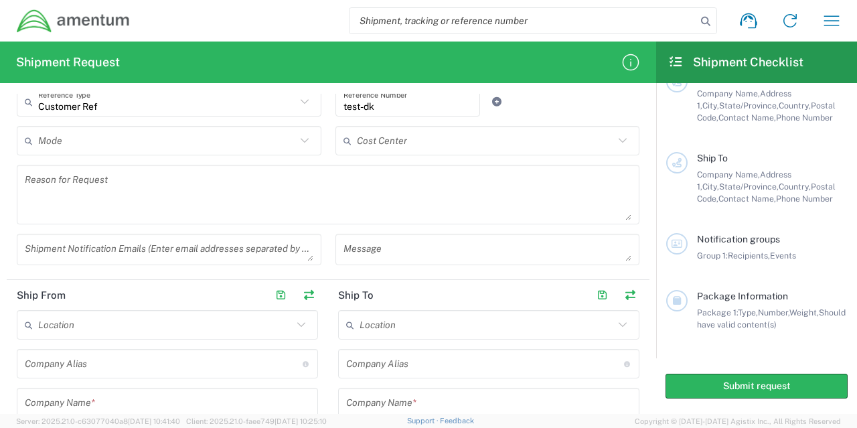
scroll to position [402, 0]
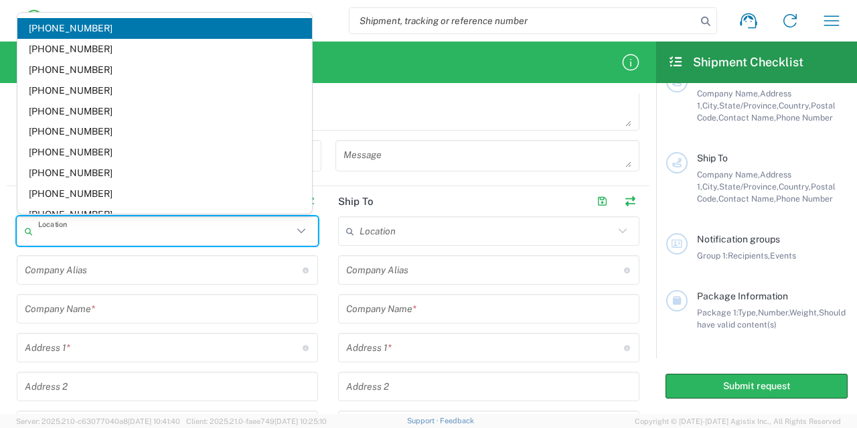
click at [181, 221] on input "text" at bounding box center [165, 231] width 254 height 23
click at [173, 33] on span "[PHONE_NUMBER]" at bounding box center [164, 28] width 294 height 21
type input "[PHONE_NUMBER]"
type input "Amentum Services, Inc"
type input "[STREET_ADDRESS][PERSON_NAME]"
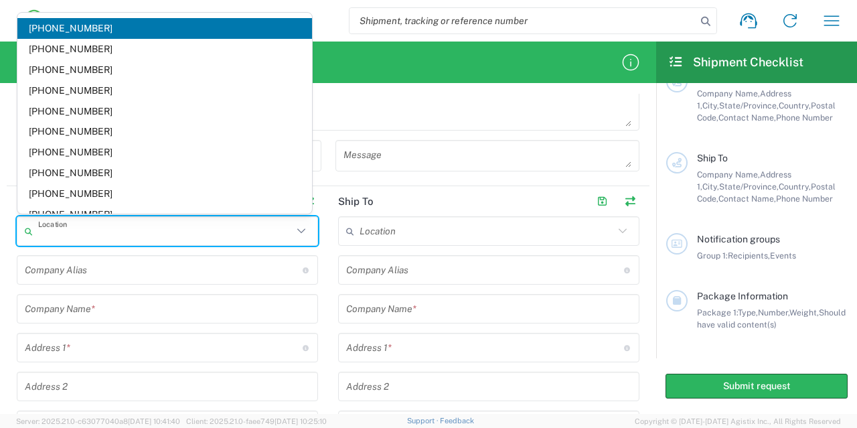
type input "STE 300"
type input "[GEOGRAPHIC_DATA]"
type input "[US_STATE]"
type input "20876"
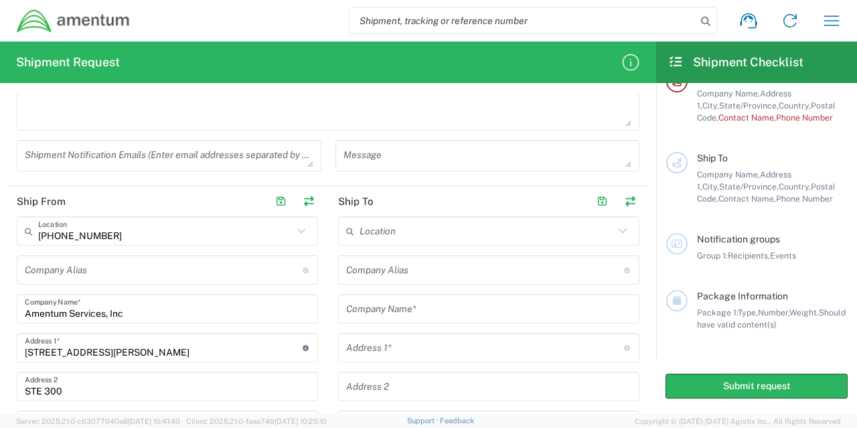
click at [430, 236] on input "text" at bounding box center [486, 231] width 254 height 23
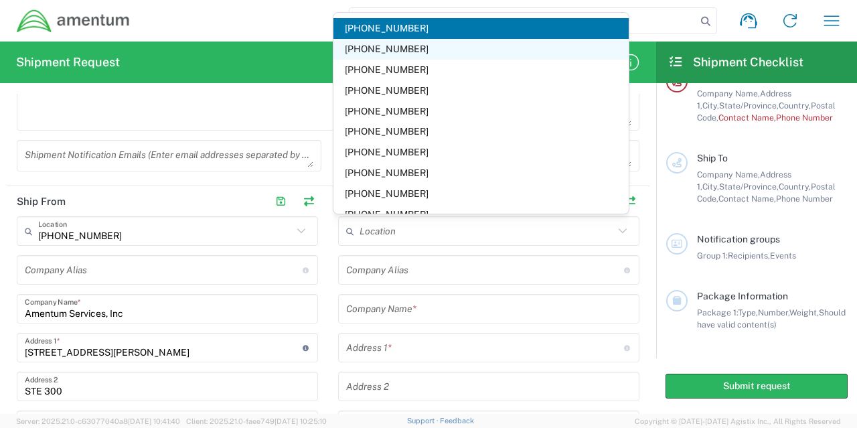
click at [420, 52] on span "[PHONE_NUMBER]" at bounding box center [480, 49] width 294 height 21
type input "[PHONE_NUMBER]"
type input "Amentum Services, Inc"
type input "[STREET_ADDRESS]"
type input "[GEOGRAPHIC_DATA]"
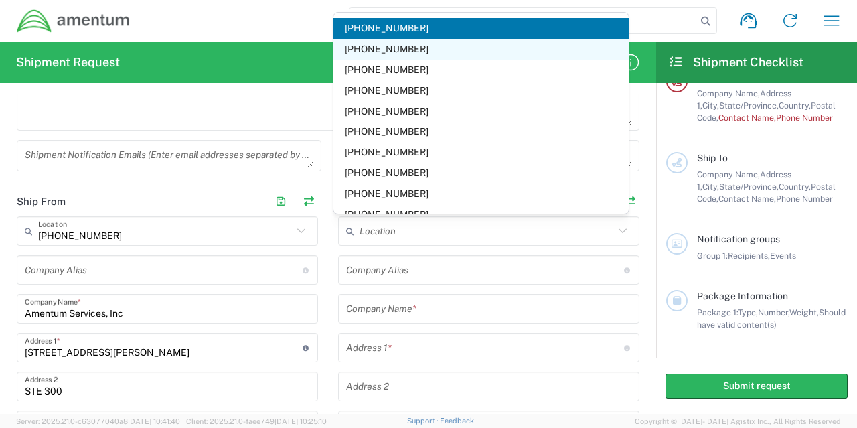
type input "[US_STATE]"
type input "22202"
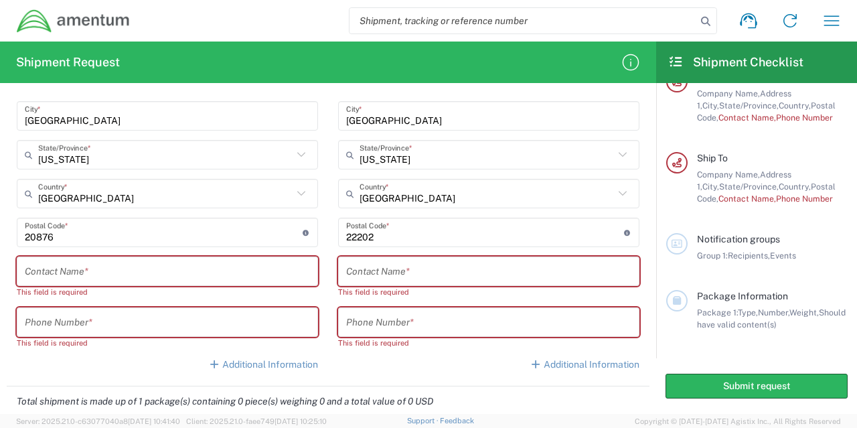
scroll to position [736, 0]
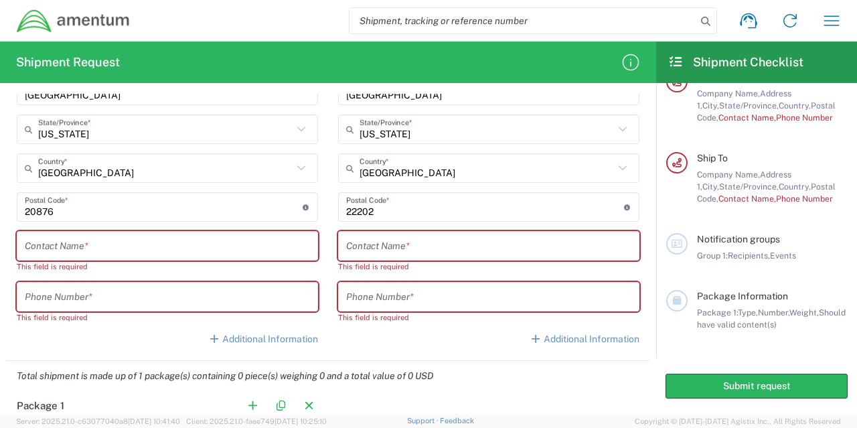
click at [277, 246] on input "text" at bounding box center [167, 245] width 285 height 23
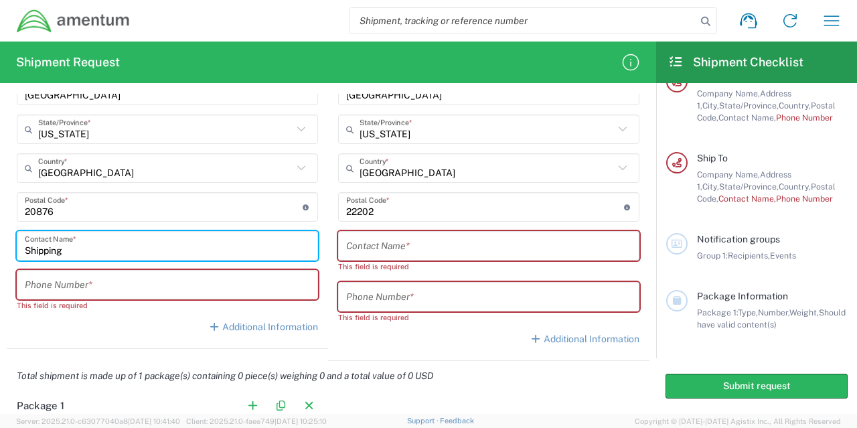
type input "Shipping"
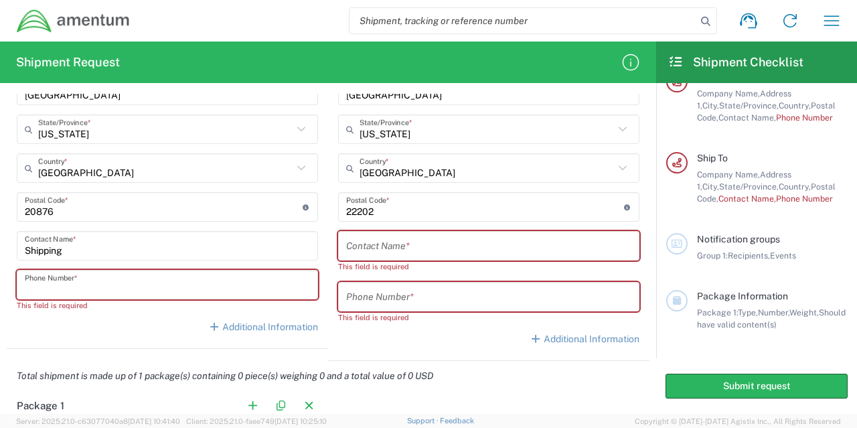
click at [383, 240] on input "text" at bounding box center [488, 245] width 285 height 23
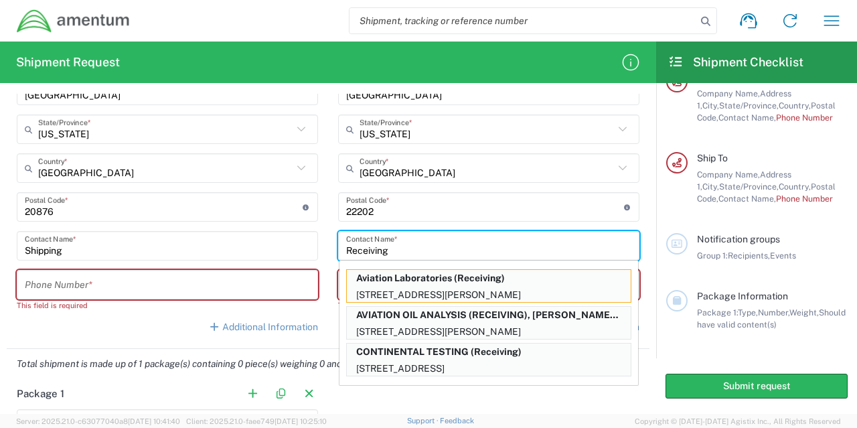
type input "Receiving"
click at [282, 277] on input "tel" at bounding box center [167, 284] width 285 height 23
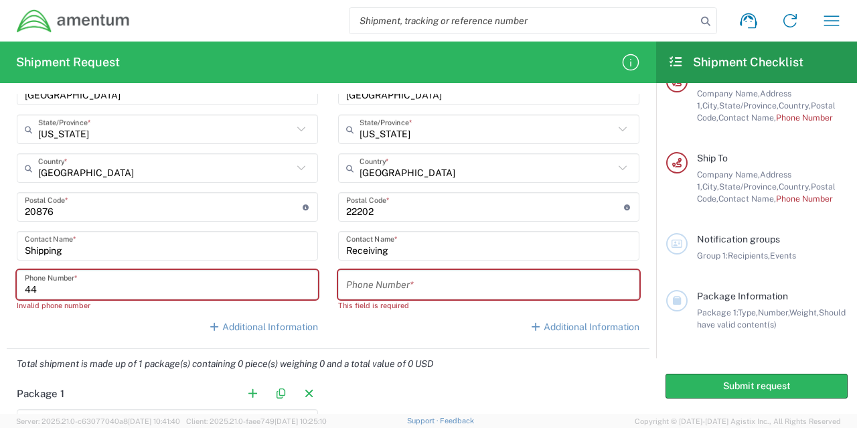
type input "4"
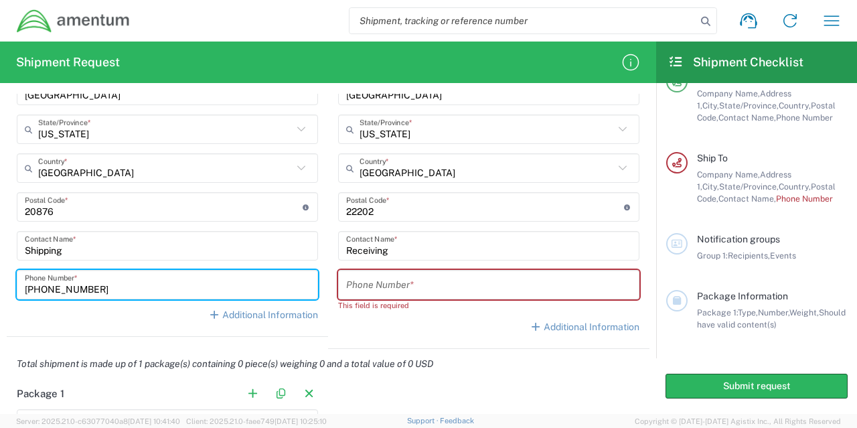
type input "[PHONE_NUMBER]"
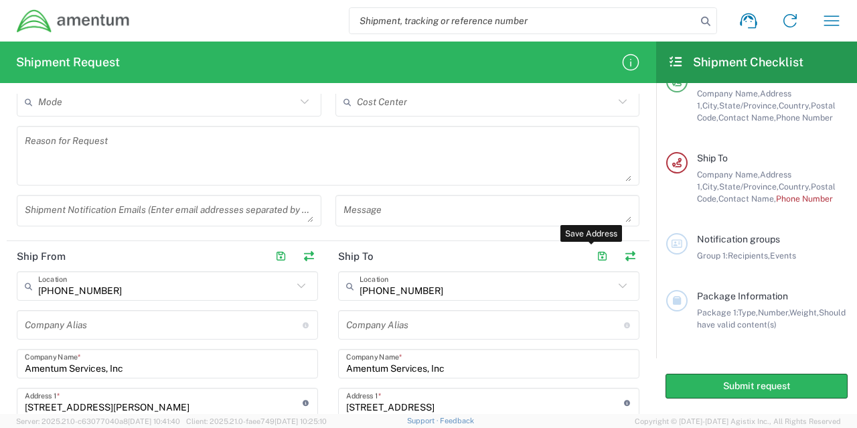
scroll to position [614, 0]
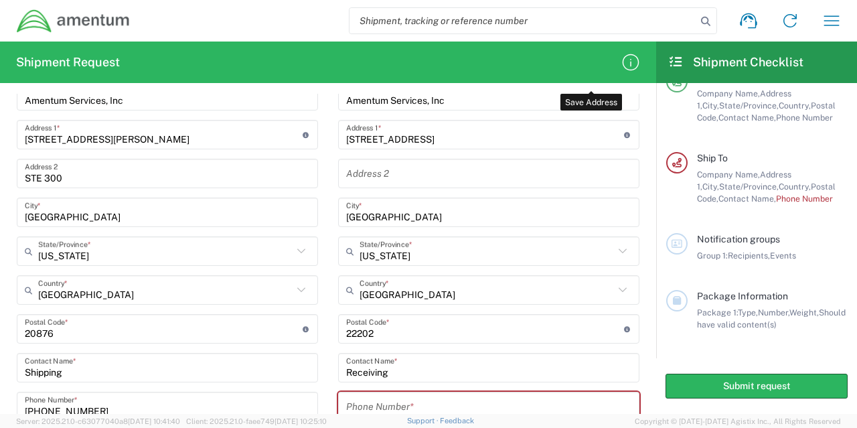
click at [429, 415] on agx-app-version "Server: 2025.21.0-c63077040a8 [DATE] 10:41:40 Client: 2025.21.0-faee749 [DATE] …" at bounding box center [428, 421] width 857 height 14
click at [432, 404] on input "tel" at bounding box center [488, 406] width 285 height 23
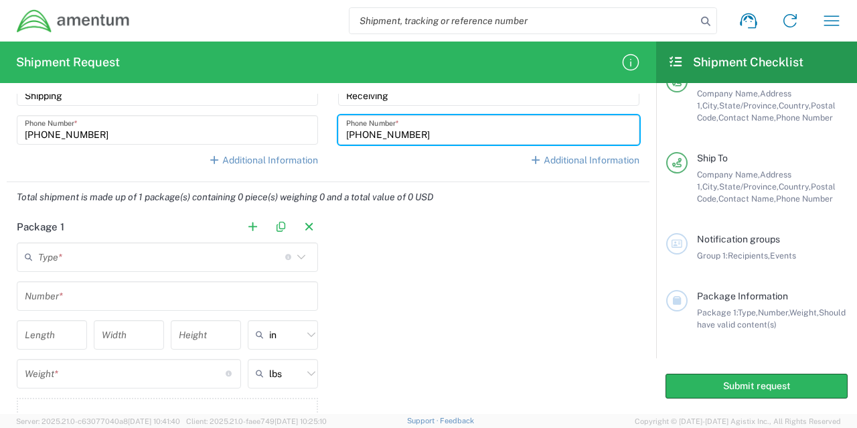
scroll to position [950, 0]
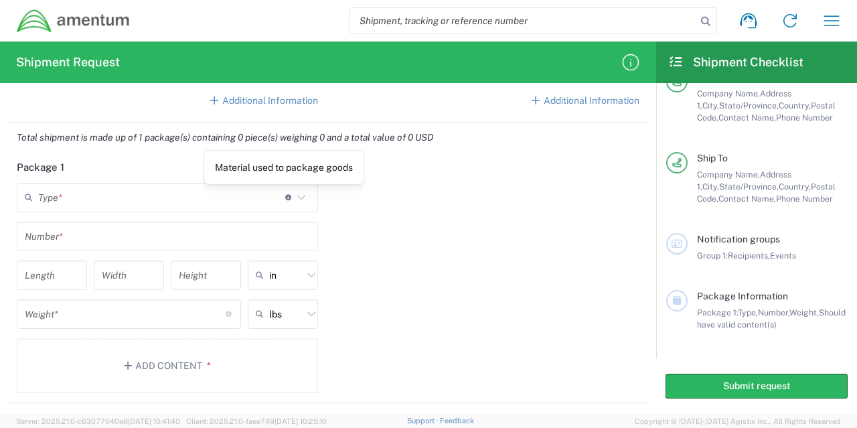
type input "[PHONE_NUMBER]"
click at [250, 180] on div "Material used to package goods" at bounding box center [283, 167] width 161 height 35
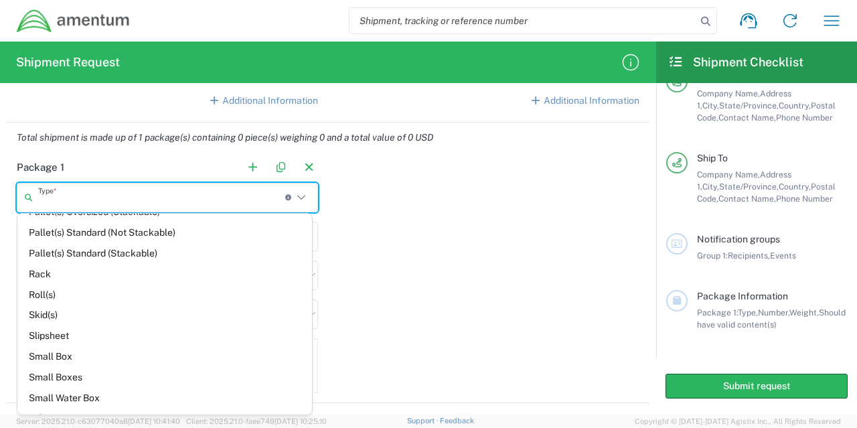
scroll to position [799, 0]
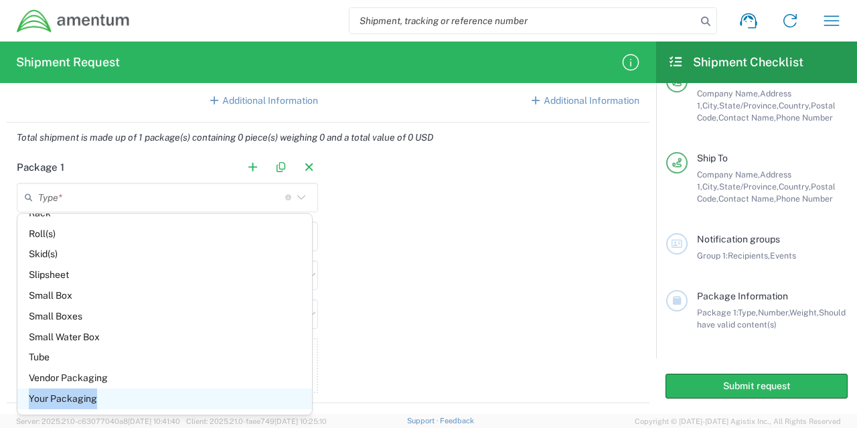
drag, startPoint x: 155, startPoint y: 387, endPoint x: 157, endPoint y: 394, distance: 7.6
click at [157, 394] on span "Your Packaging" at bounding box center [164, 398] width 294 height 21
type input "Your Packaging"
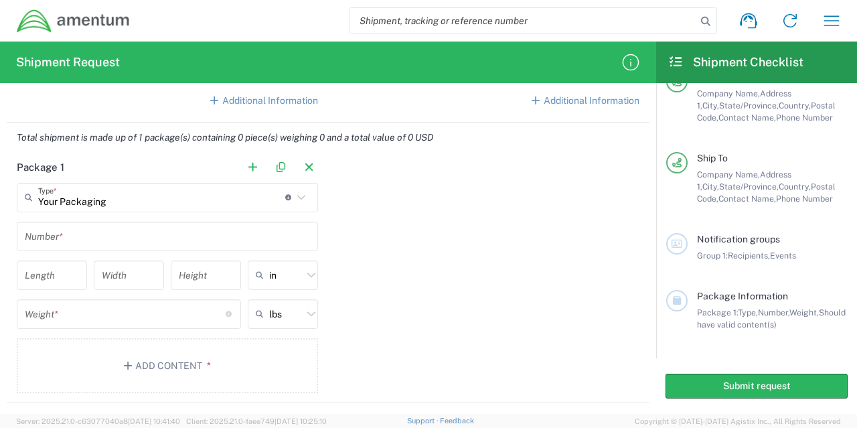
click at [100, 226] on input "text" at bounding box center [167, 235] width 285 height 23
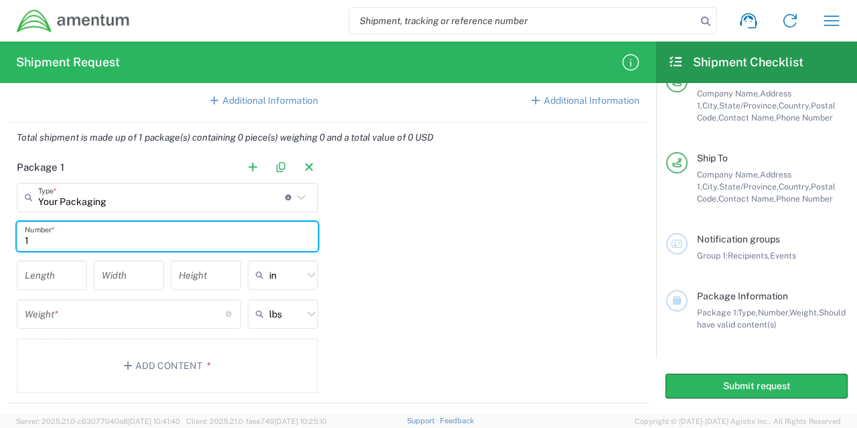
type input "1"
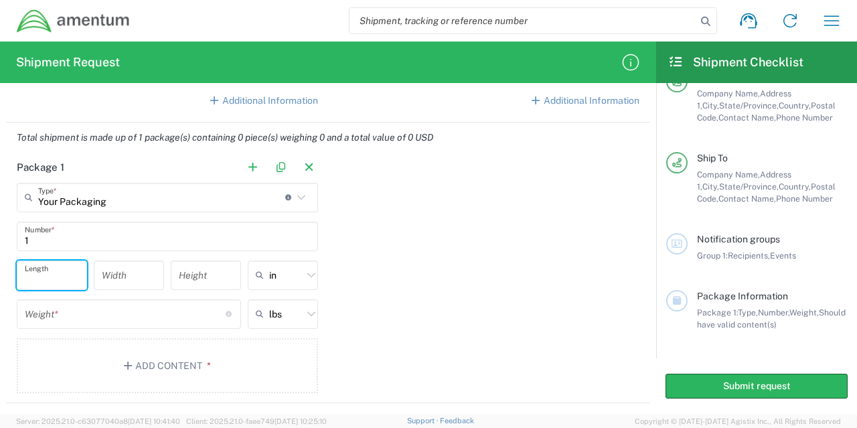
click at [72, 280] on input "number" at bounding box center [52, 274] width 54 height 23
type input "12"
click at [124, 278] on input "number" at bounding box center [129, 274] width 54 height 23
type input "12"
click at [203, 276] on input "1" at bounding box center [206, 274] width 54 height 23
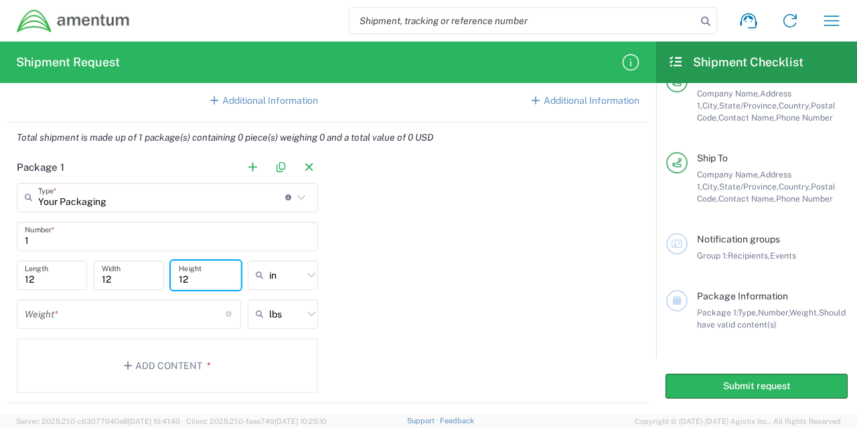
type input "12"
click at [154, 318] on input "number" at bounding box center [125, 313] width 201 height 23
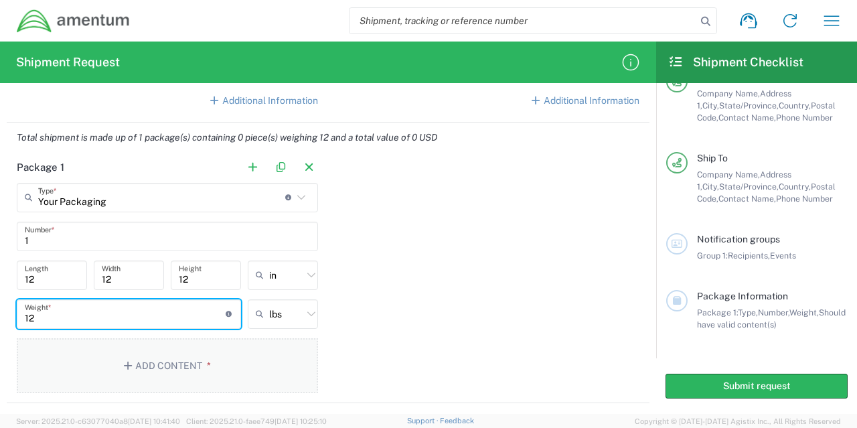
type input "12"
click at [221, 347] on button "Add Content *" at bounding box center [167, 365] width 301 height 55
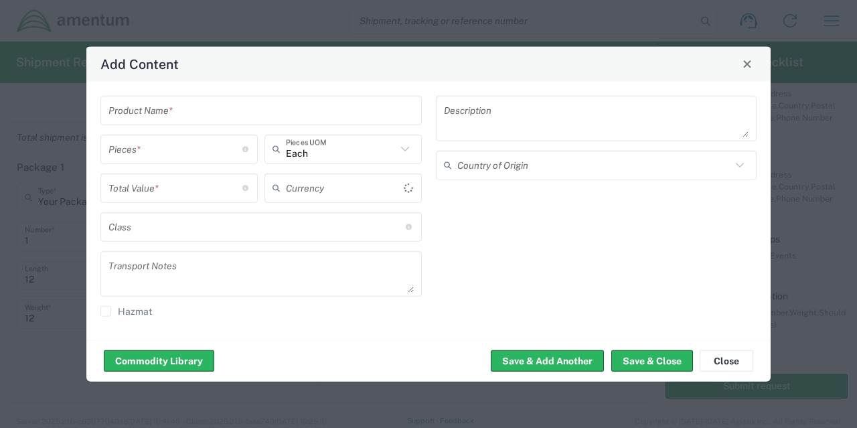
type input "US Dollar"
click at [234, 125] on div "Product Name * Pieces * Number of pieces inside all the packages Each Pieces UO…" at bounding box center [261, 210] width 335 height 230
click at [246, 97] on div "Product Name *" at bounding box center [260, 109] width 321 height 29
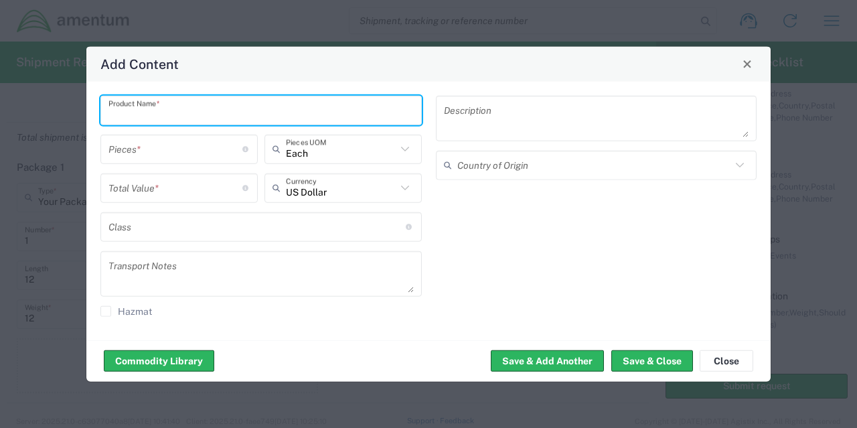
click at [246, 110] on input "text" at bounding box center [260, 109] width 305 height 23
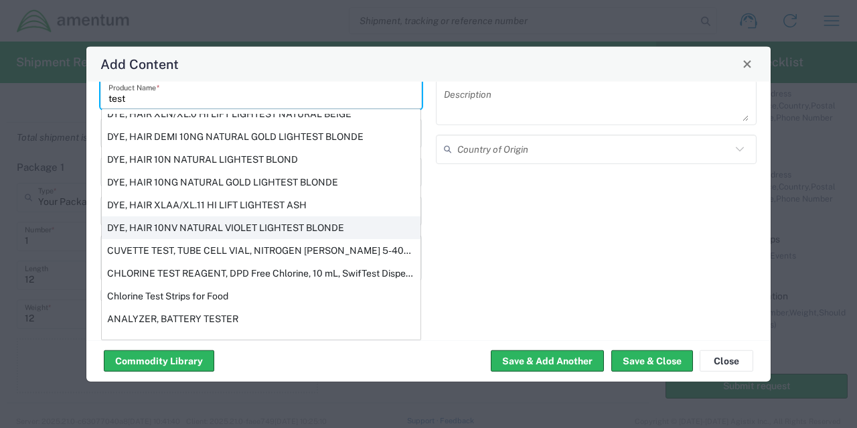
scroll to position [226, 0]
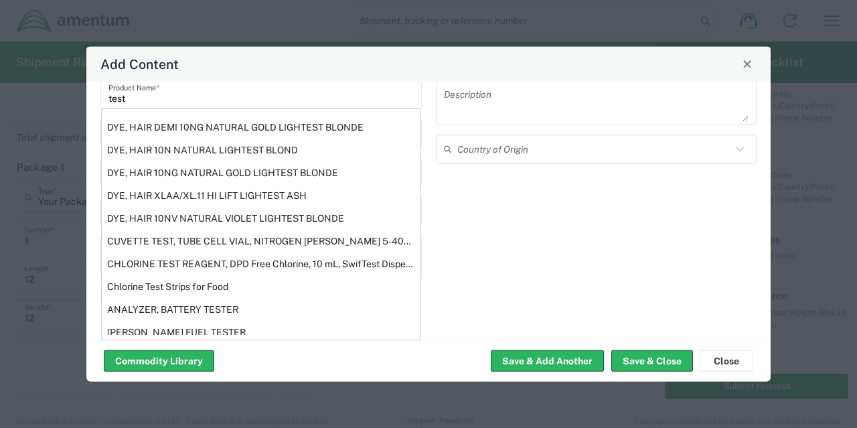
click at [478, 222] on div "Description Country of Origin" at bounding box center [595, 194] width 335 height 230
click at [404, 88] on input "test" at bounding box center [260, 93] width 305 height 23
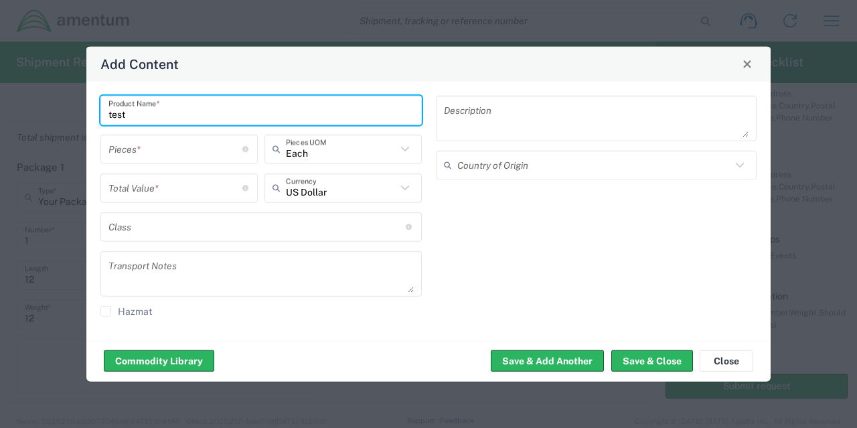
scroll to position [0, 0]
click at [404, 88] on div "test Product Name * Pieces * Number of pieces inside all the packages Each Piec…" at bounding box center [428, 210] width 684 height 258
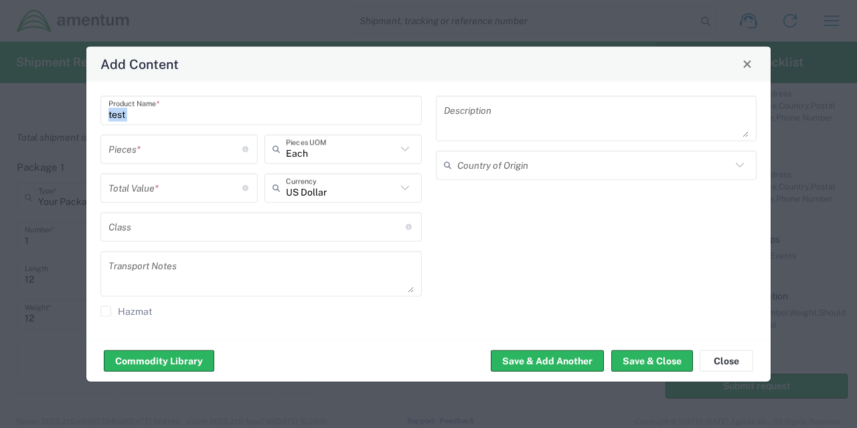
click at [381, 112] on input "test" at bounding box center [260, 109] width 305 height 23
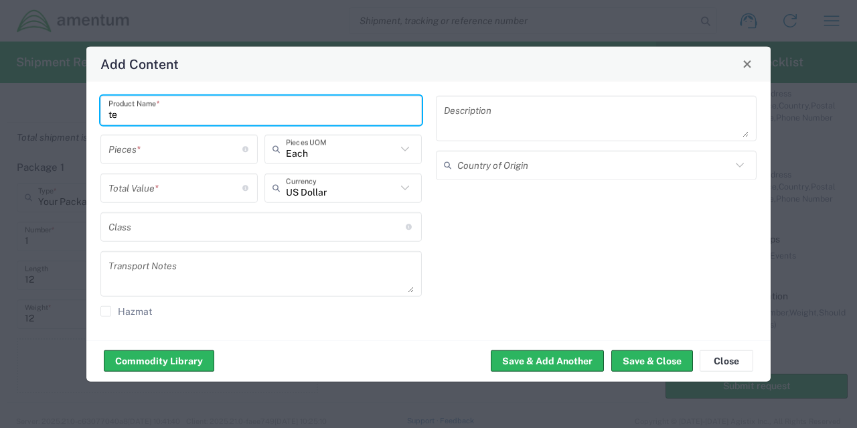
type input "t"
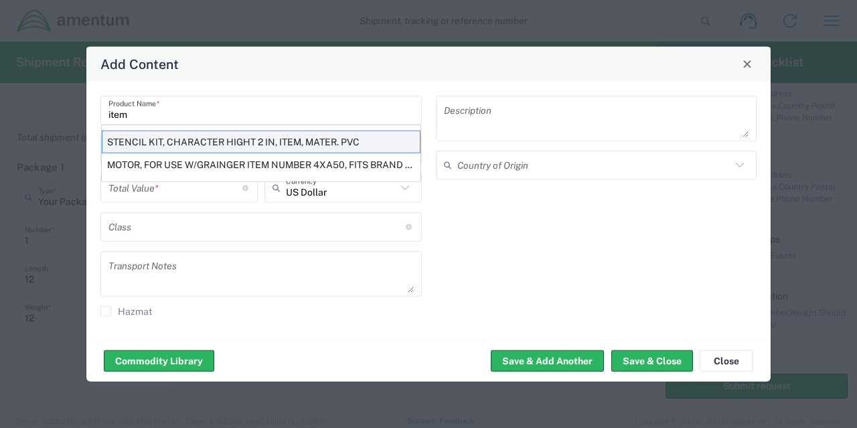
click at [365, 142] on div "STENCIL KIT, CHARACTER HIGHT 2 IN, ITEM, MATER. PVC" at bounding box center [261, 141] width 319 height 23
type input "STENCIL KIT, CHARACTER HIGHT 2 IN, ITEM, MATER. PVC"
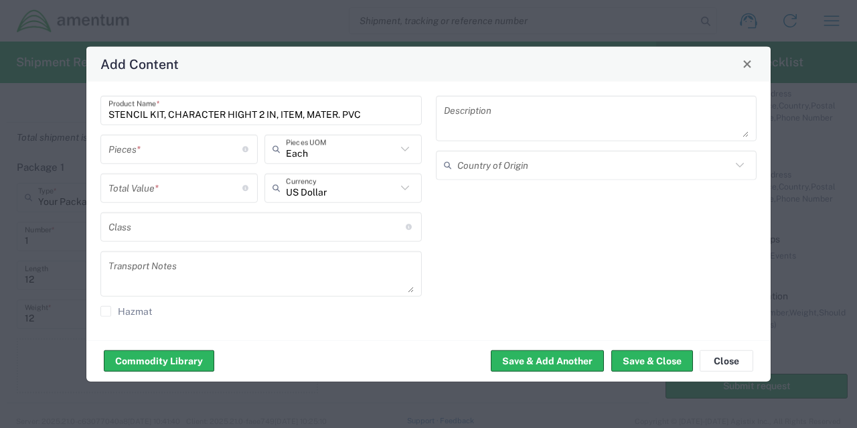
click at [200, 161] on div "Pieces * Number of pieces inside all the packages" at bounding box center [178, 148] width 157 height 29
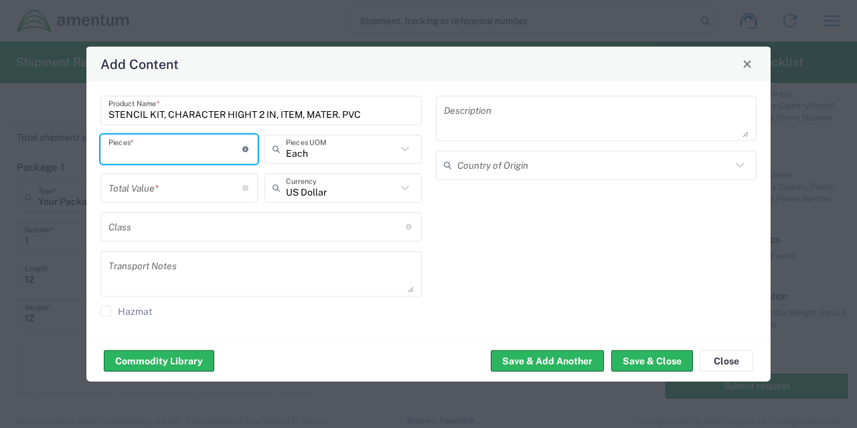
click at [202, 157] on input "number" at bounding box center [175, 148] width 134 height 23
type input "1"
click at [195, 184] on input "number" at bounding box center [175, 187] width 134 height 23
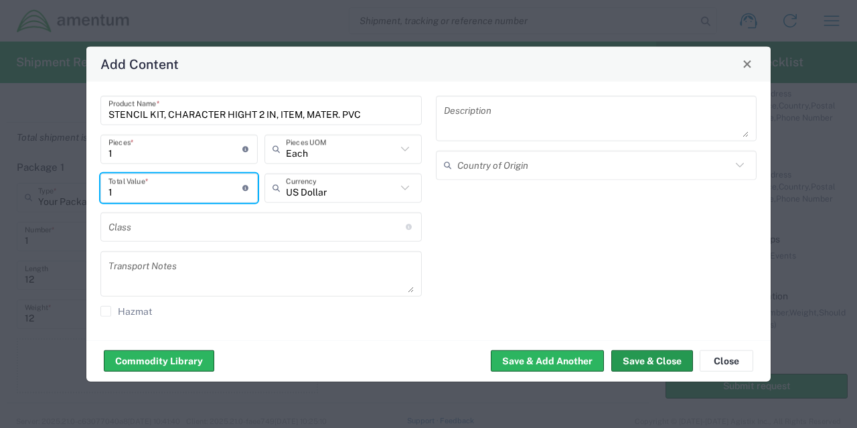
type input "1"
click at [647, 354] on button "Save & Close" at bounding box center [652, 360] width 82 height 21
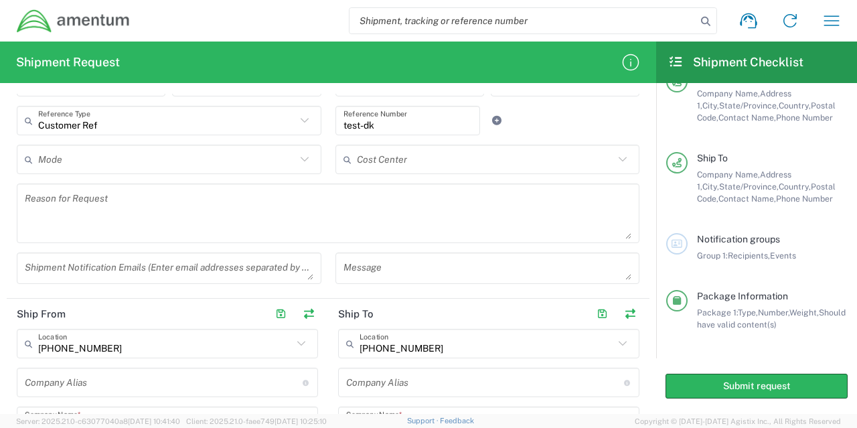
scroll to position [280, 0]
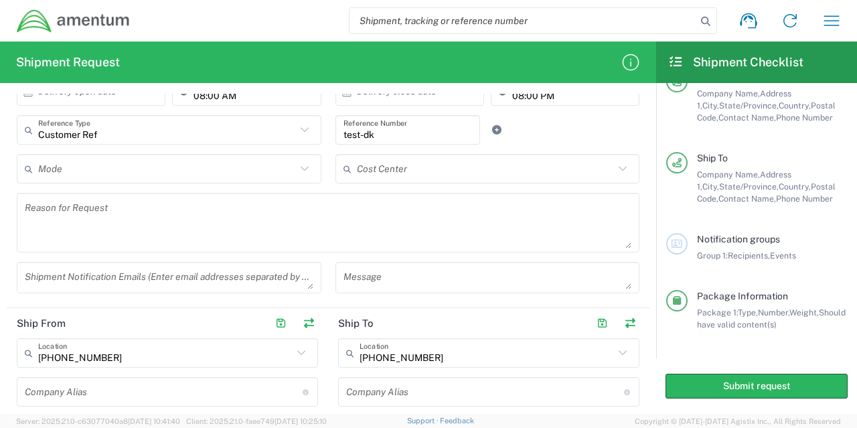
click at [353, 266] on textarea at bounding box center [487, 277] width 288 height 23
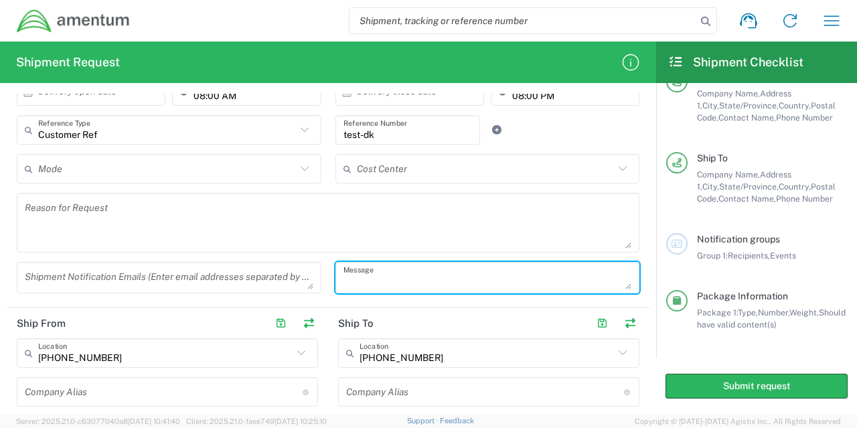
click at [341, 224] on textarea at bounding box center [328, 223] width 606 height 52
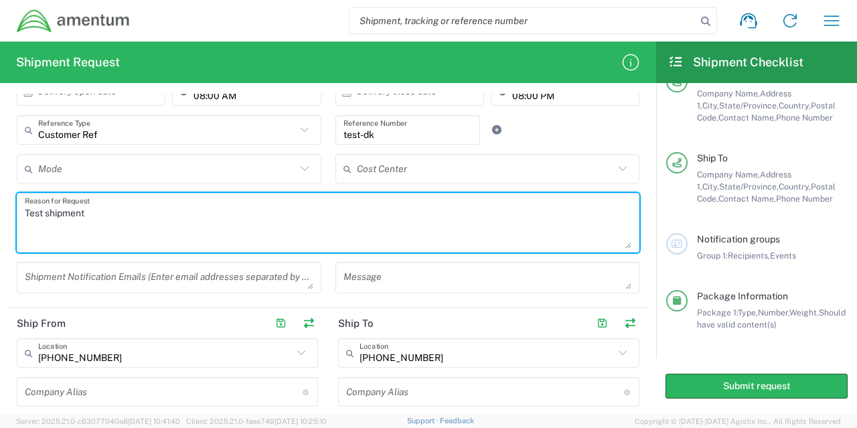
click at [343, 223] on textarea "Test shipment" at bounding box center [328, 223] width 606 height 52
type textarea "Test shipment"
click at [501, 287] on textarea at bounding box center [487, 277] width 288 height 23
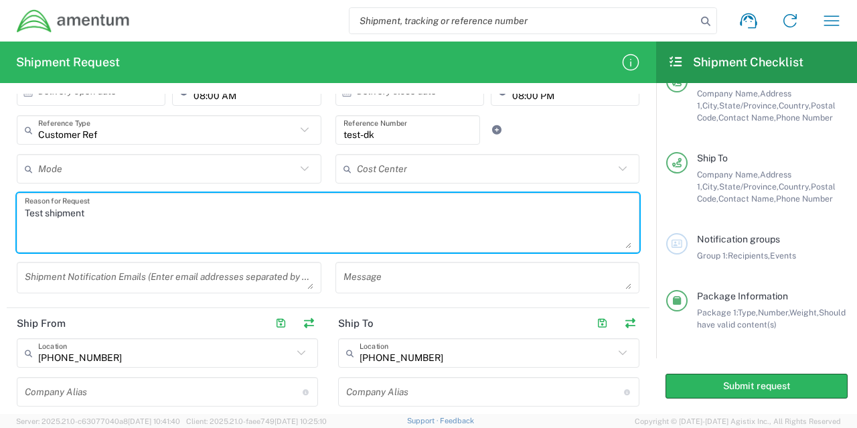
paste textarea "Test shipment"
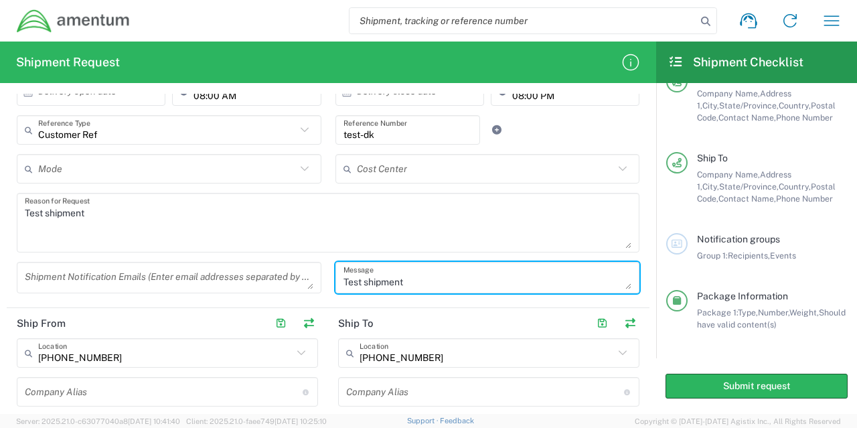
type textarea "Test shipment"
click at [506, 294] on div "Test shipment Message" at bounding box center [487, 282] width 319 height 41
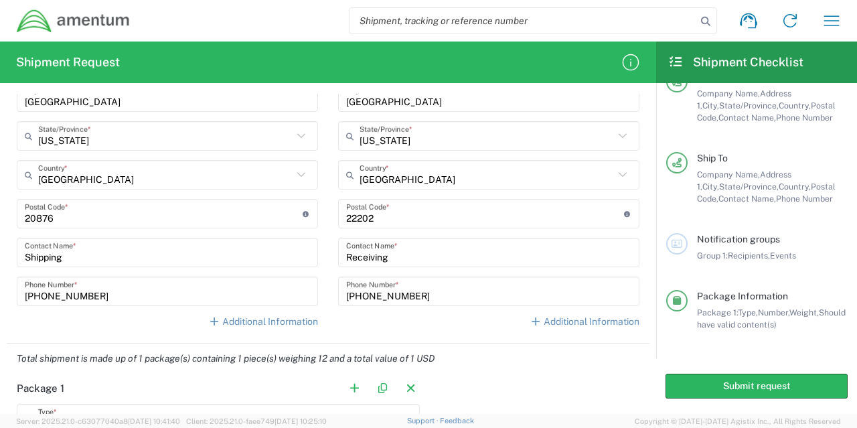
scroll to position [748, 0]
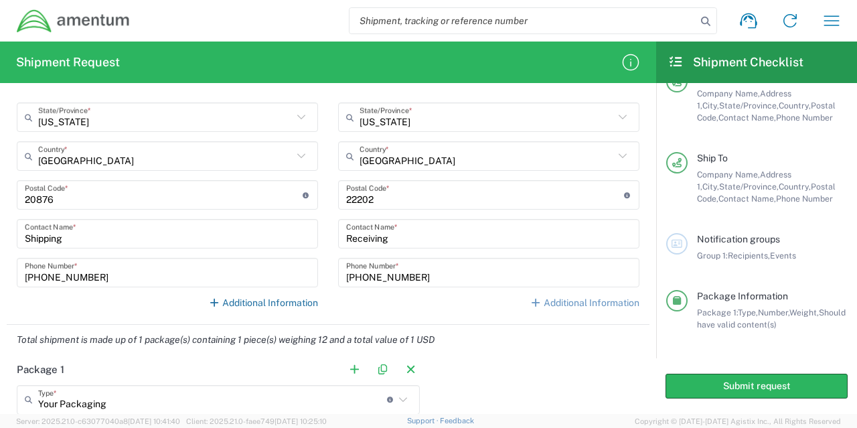
click at [234, 301] on link "Additional Information" at bounding box center [263, 303] width 110 height 13
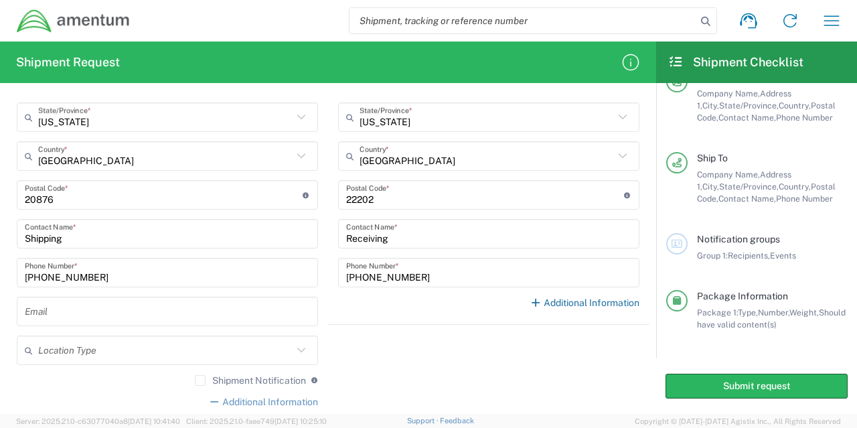
click at [549, 301] on link "Additional Information" at bounding box center [584, 303] width 110 height 13
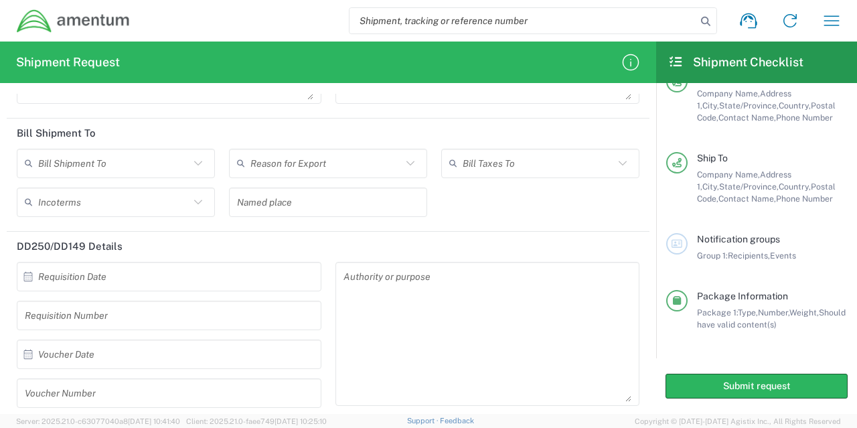
scroll to position [1819, 0]
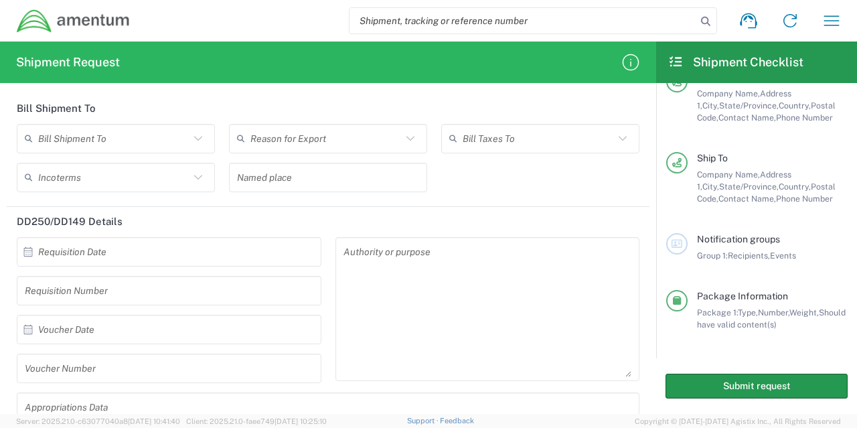
click at [718, 380] on button "Submit request" at bounding box center [756, 385] width 182 height 25
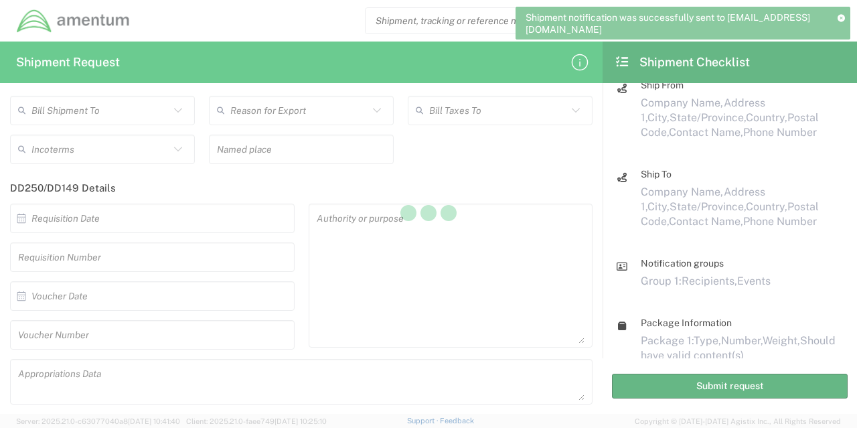
scroll to position [1810, 0]
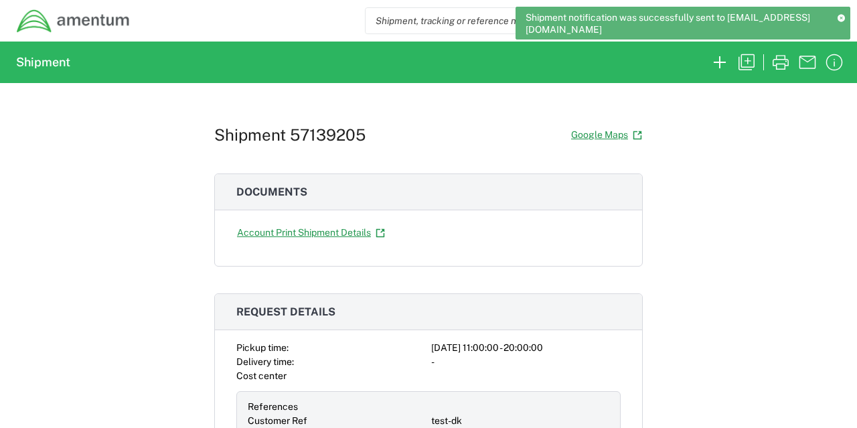
click at [319, 129] on h1 "Shipment 57139205" at bounding box center [289, 134] width 151 height 19
copy h1 "57139205"
